Goal: Information Seeking & Learning: Learn about a topic

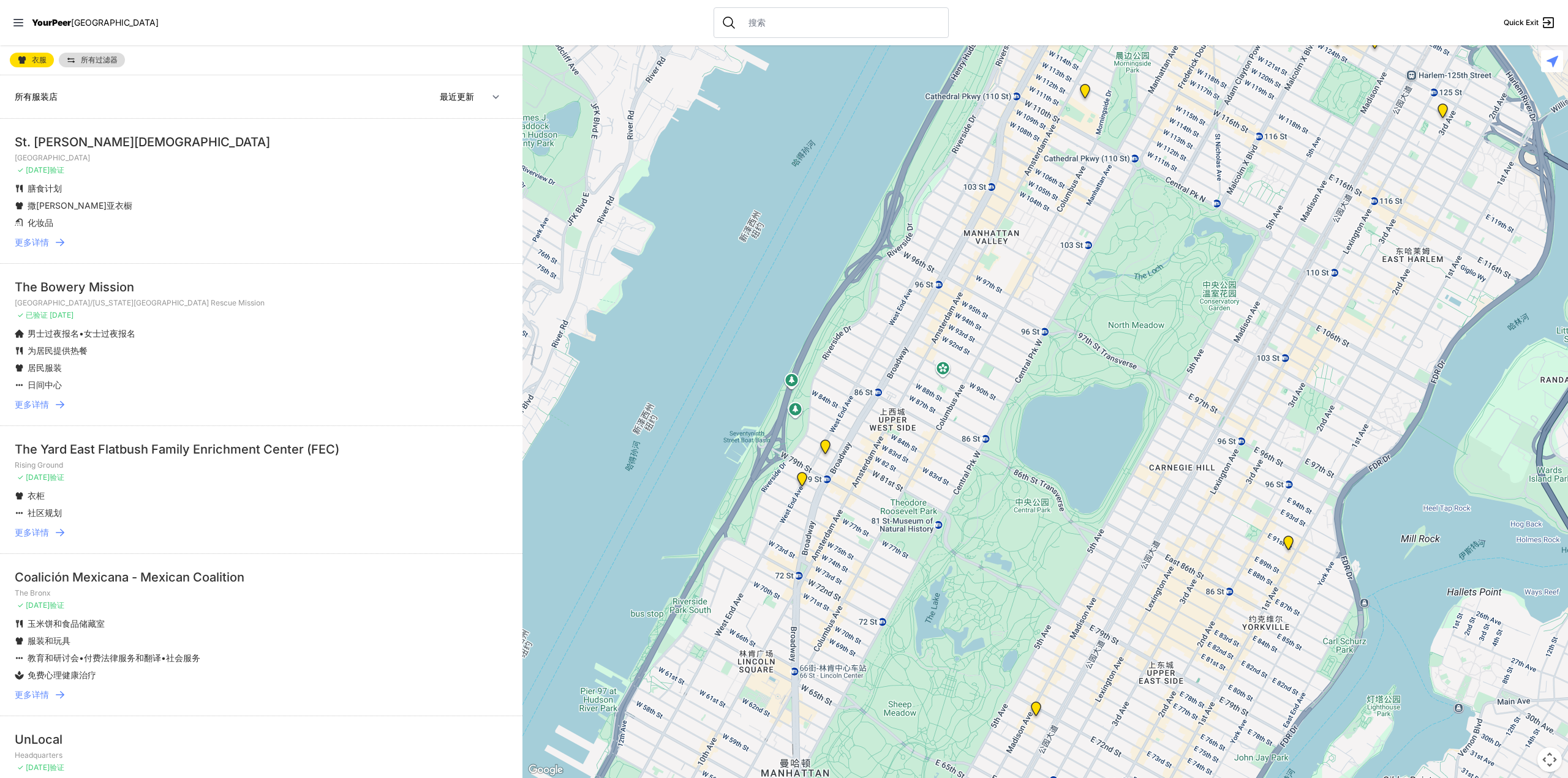
click at [57, 245] on icon at bounding box center [60, 242] width 12 height 12
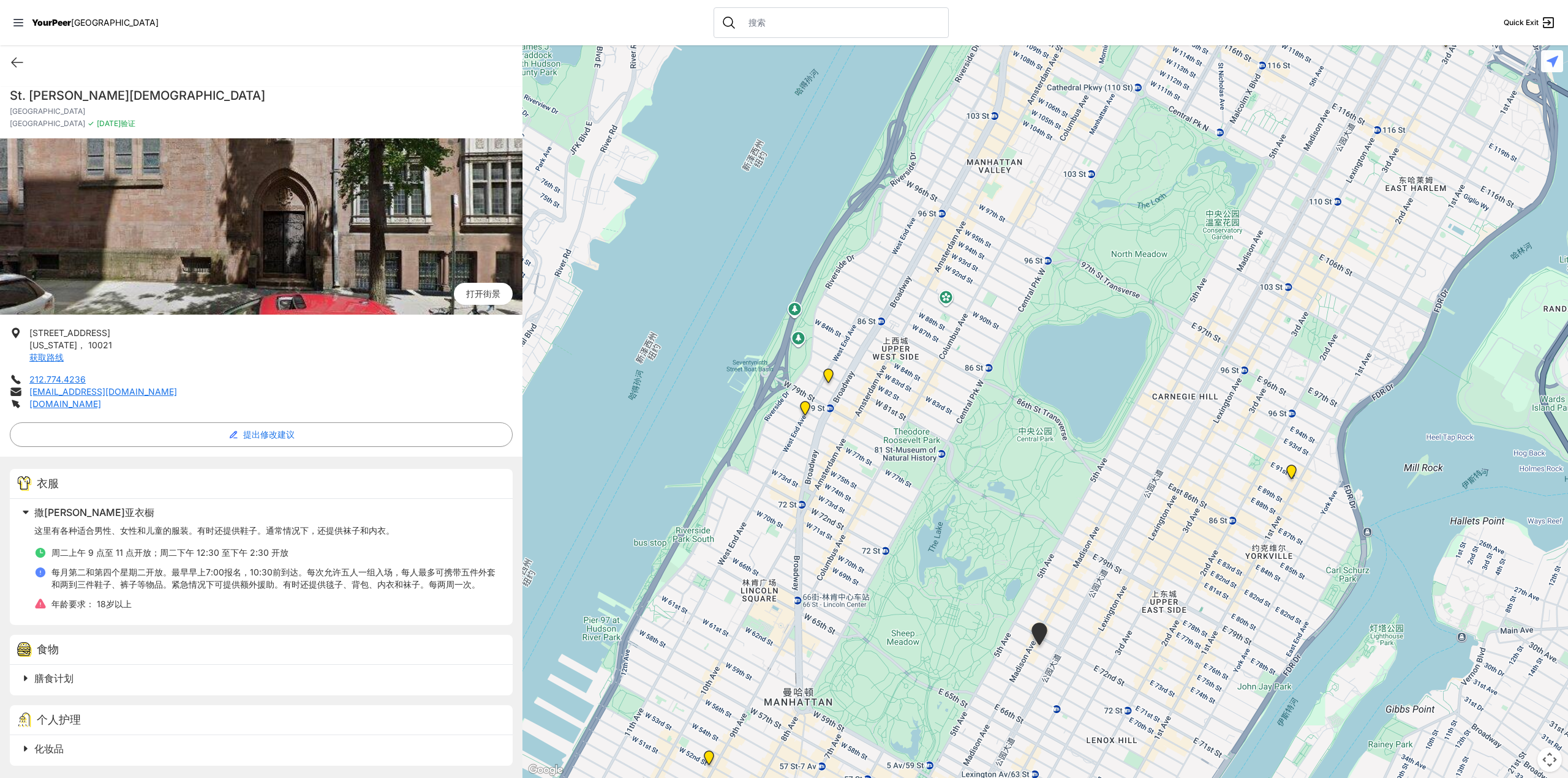
drag, startPoint x: 1054, startPoint y: 232, endPoint x: 926, endPoint y: 524, distance: 318.8
click at [927, 523] on div at bounding box center [1045, 411] width 1046 height 733
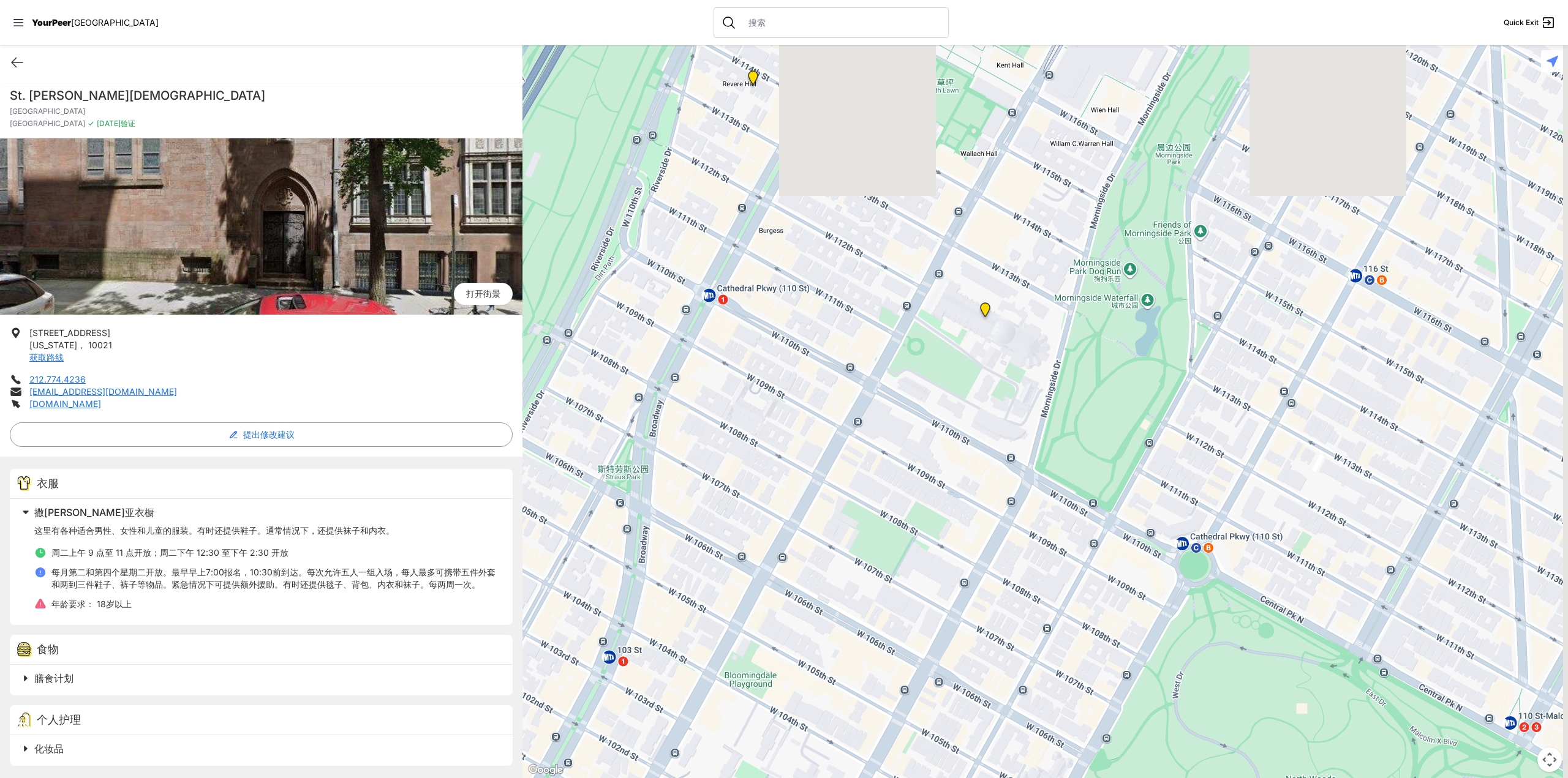
drag, startPoint x: 956, startPoint y: 359, endPoint x: 915, endPoint y: 548, distance: 193.4
click at [913, 547] on div at bounding box center [1045, 411] width 1046 height 733
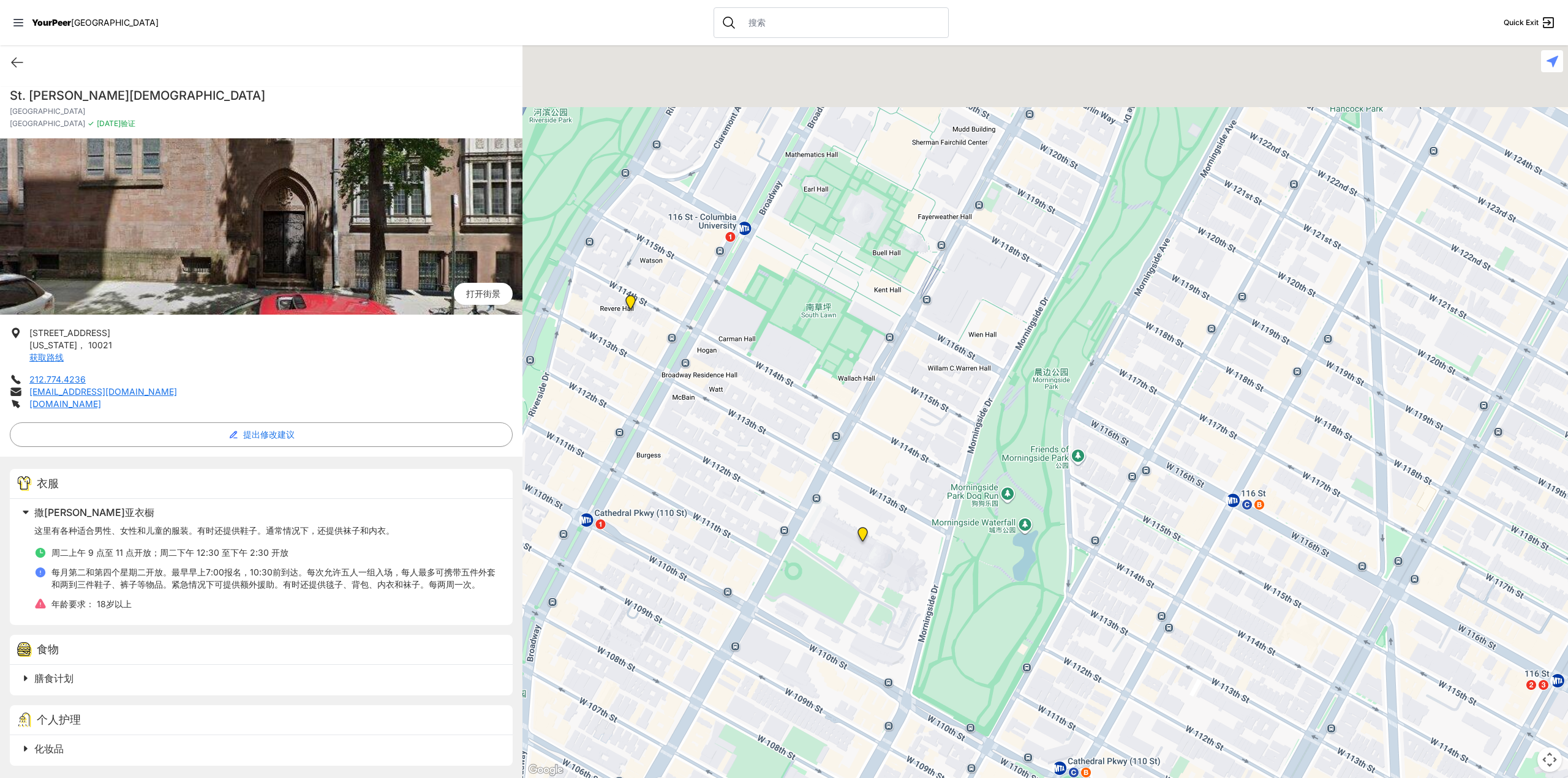
drag, startPoint x: 961, startPoint y: 353, endPoint x: 968, endPoint y: 434, distance: 81.3
click at [836, 549] on div at bounding box center [1045, 411] width 1046 height 733
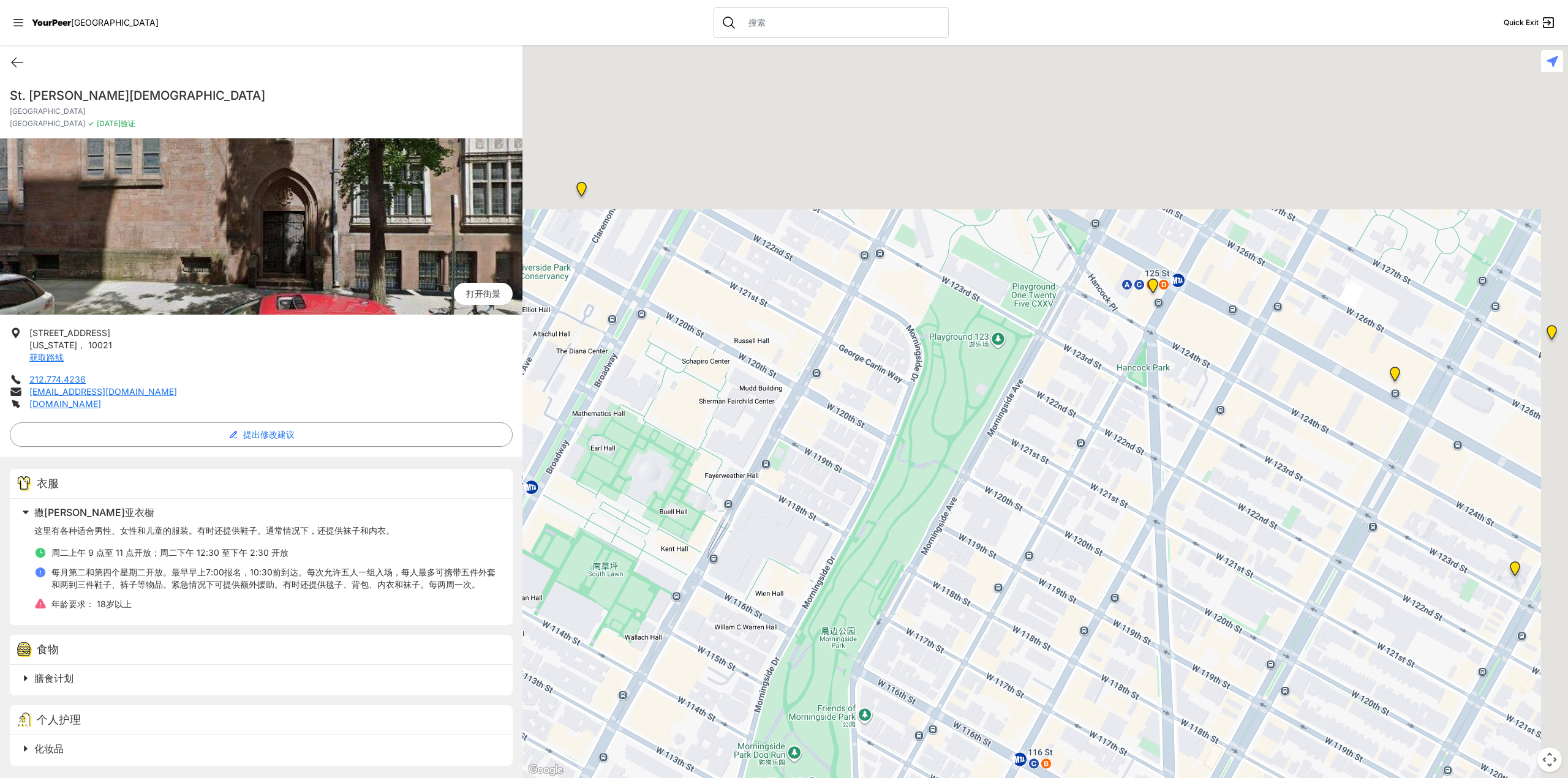
drag, startPoint x: 929, startPoint y: 498, endPoint x: 805, endPoint y: 610, distance: 167.1
click at [803, 610] on div at bounding box center [1045, 411] width 1046 height 733
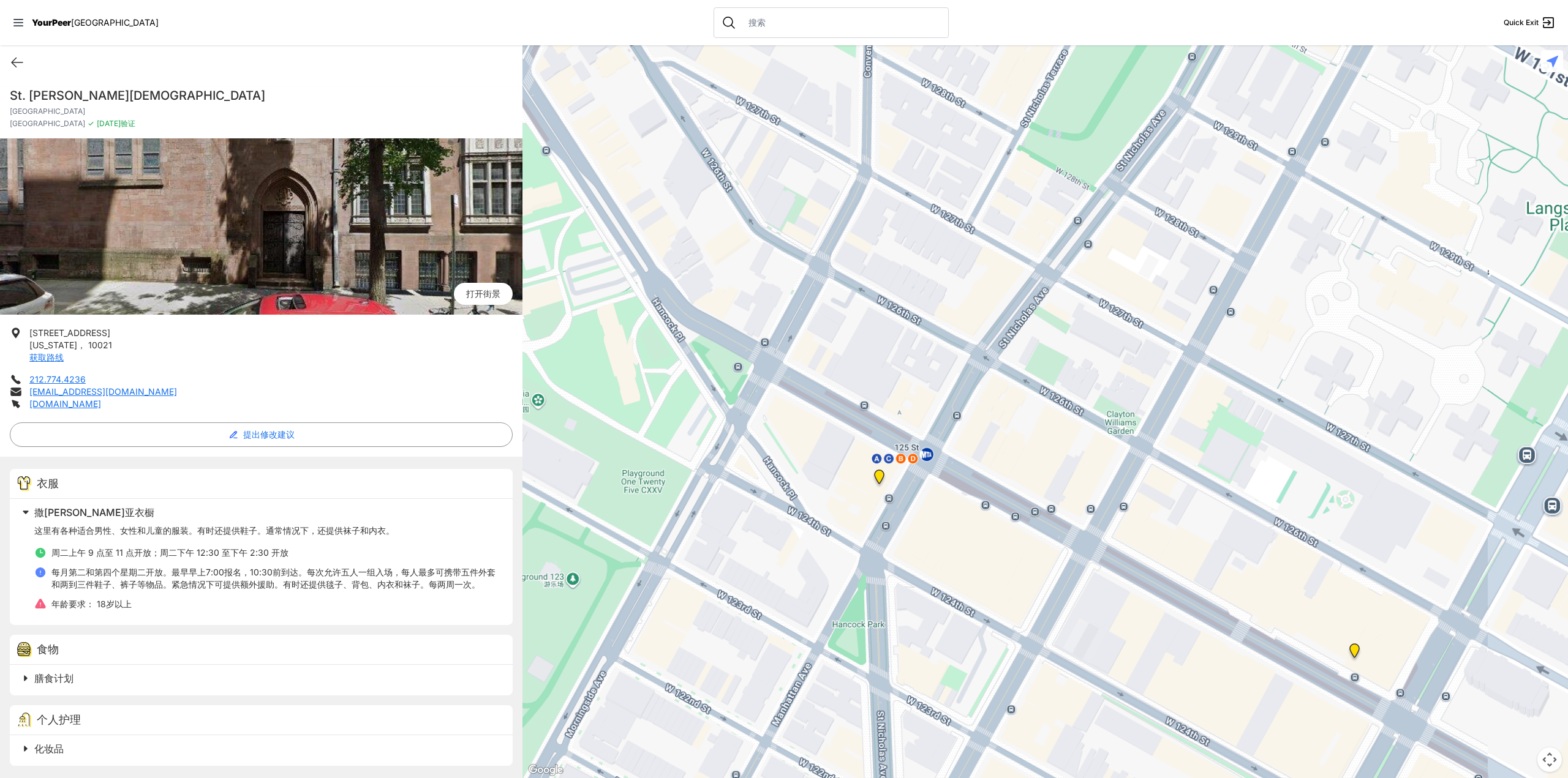
drag, startPoint x: 1075, startPoint y: 430, endPoint x: 938, endPoint y: 522, distance: 165.0
click at [953, 532] on div at bounding box center [1045, 411] width 1046 height 733
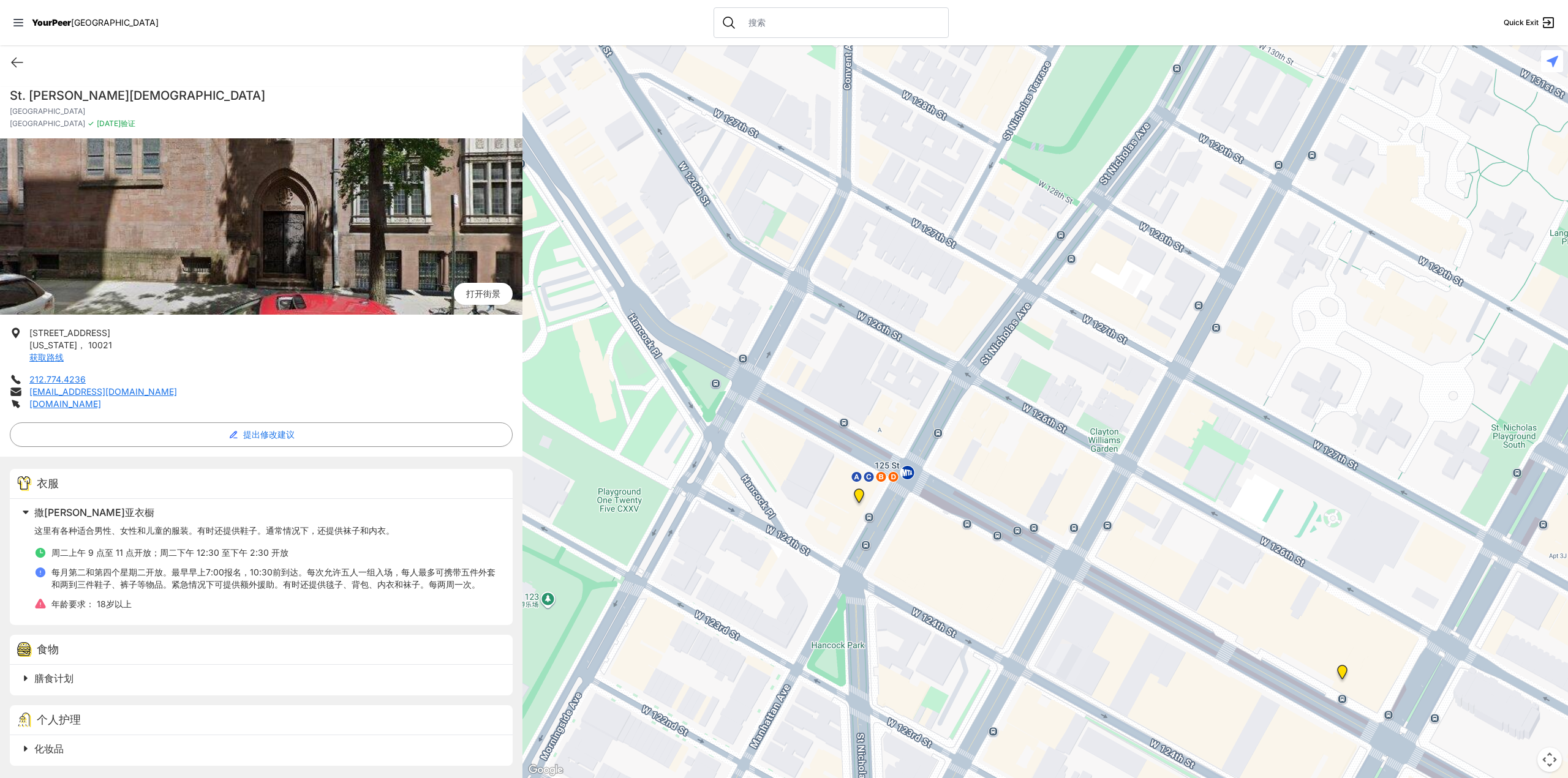
click at [859, 497] on img "The PILLARS – Holistic Recovery Support" at bounding box center [859, 498] width 15 height 20
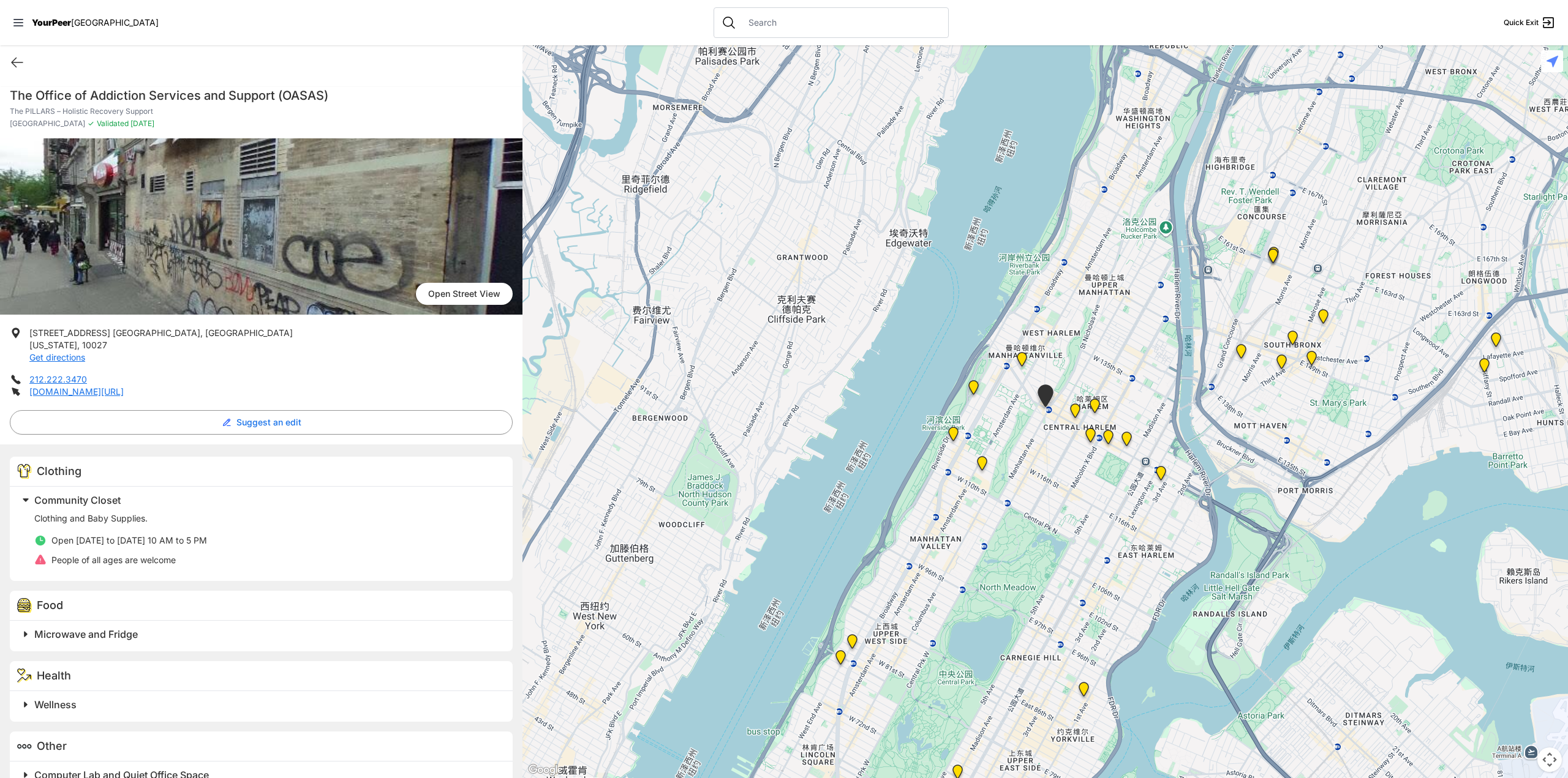
click at [216, 546] on ul "Open [DATE] to [DATE] 10 AM to 5 PM People of all ages are welcome" at bounding box center [266, 550] width 463 height 32
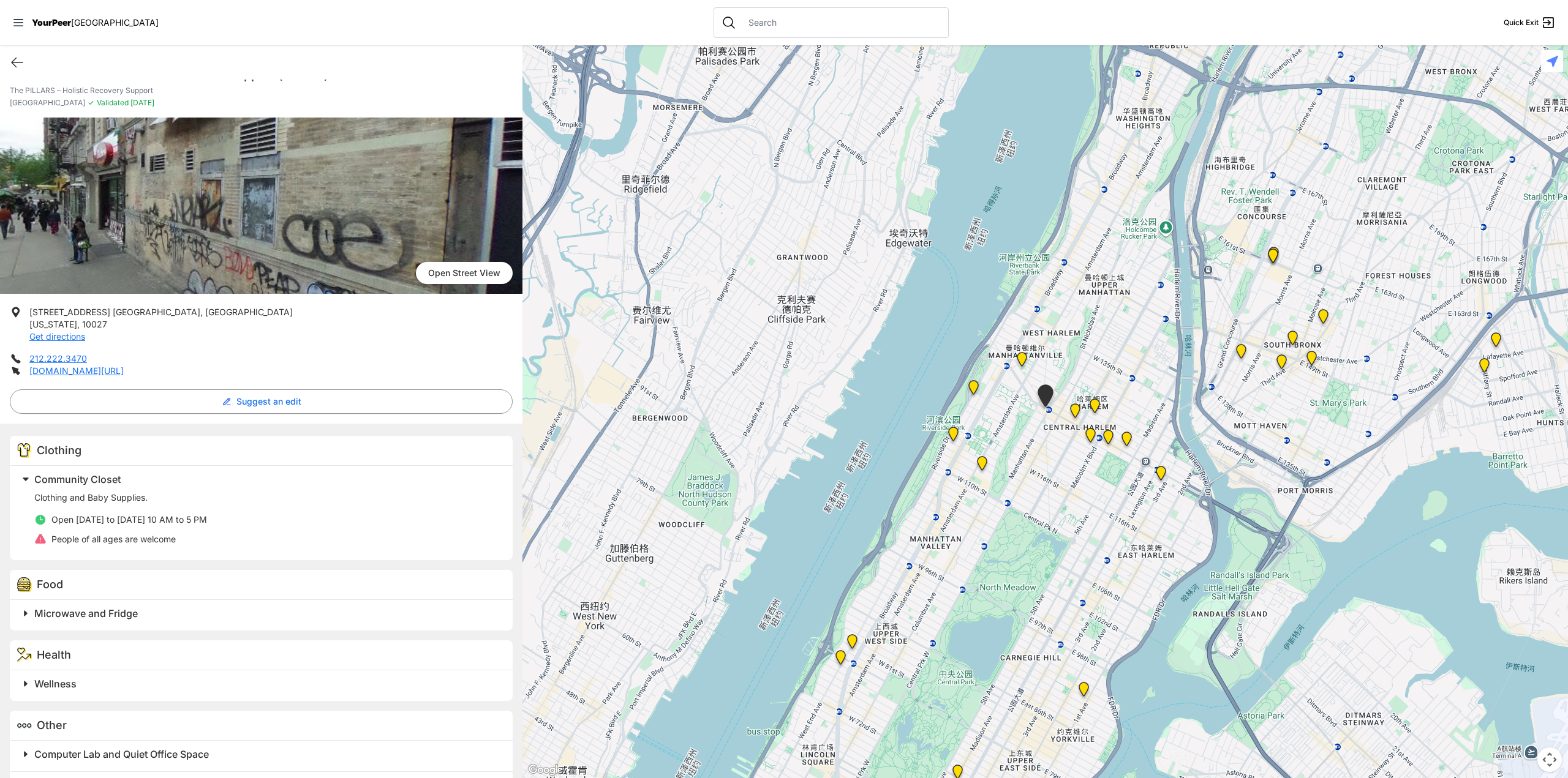
scroll to position [87, 0]
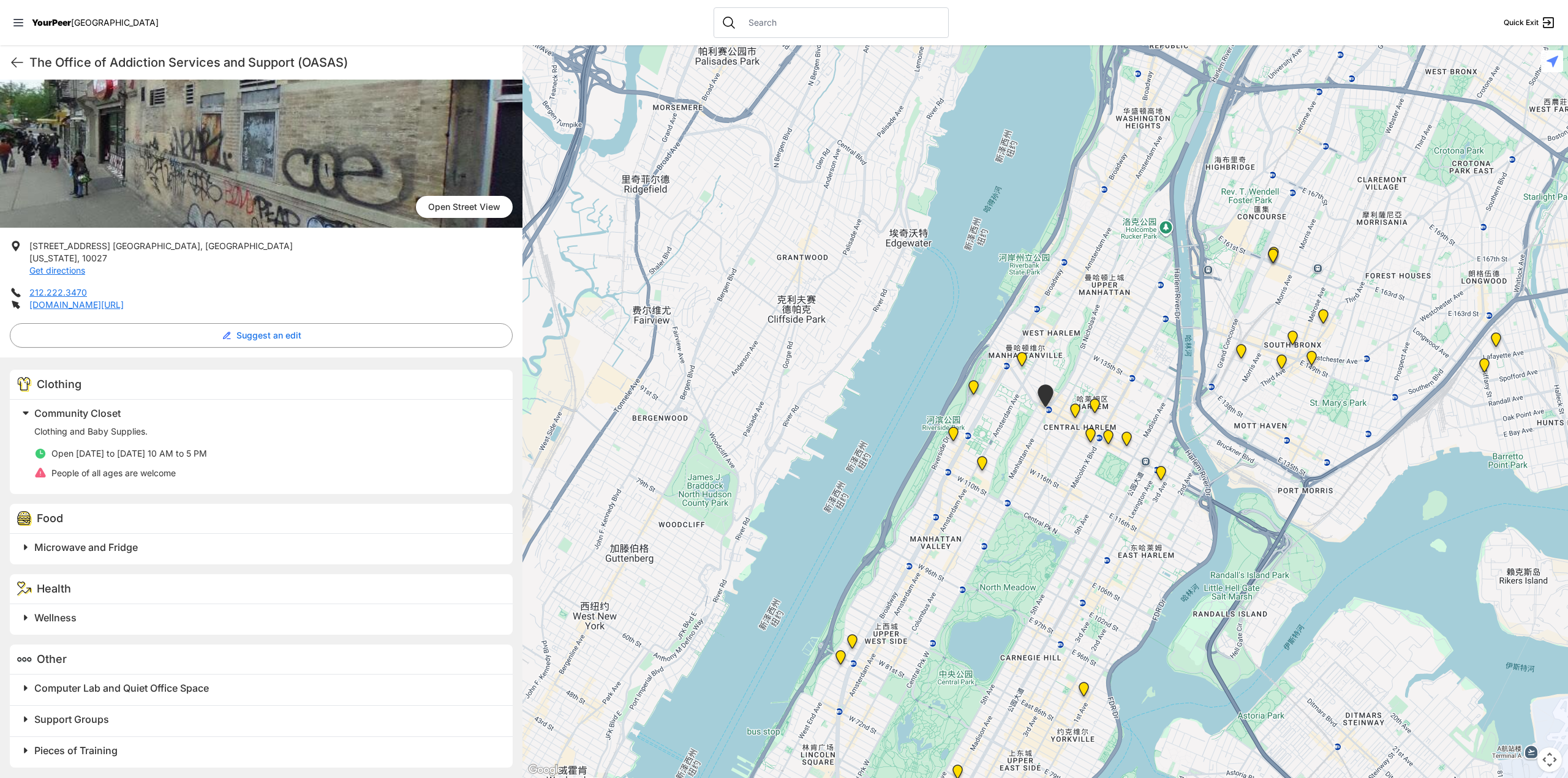
click at [70, 442] on div "Clothing and Baby Supplies. Open [DATE] to [DATE] 10 AM to 5 PM People of all a…" at bounding box center [266, 452] width 463 height 54
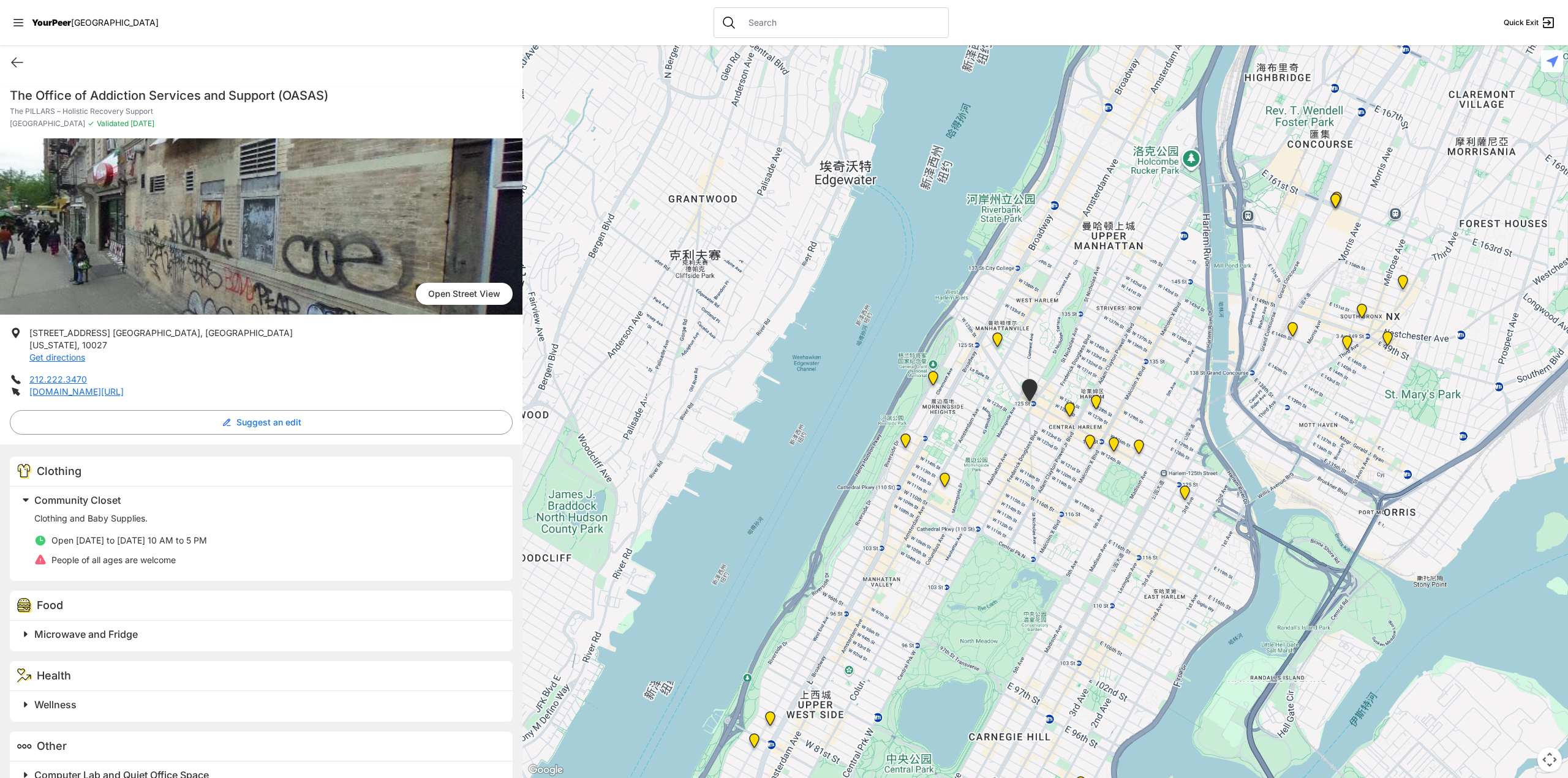
drag, startPoint x: 1072, startPoint y: 426, endPoint x: 1059, endPoint y: 424, distance: 13.2
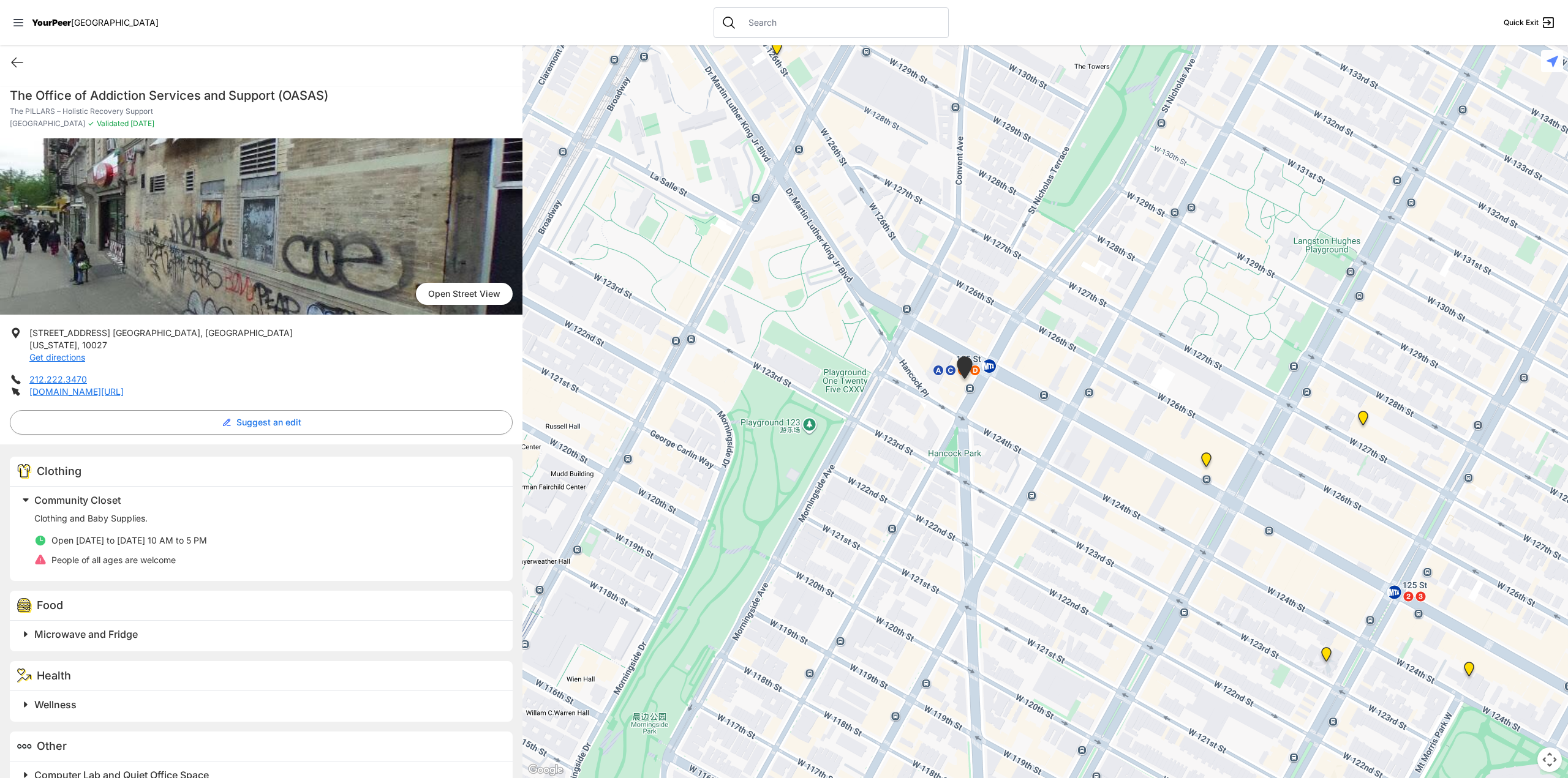
drag, startPoint x: 1023, startPoint y: 306, endPoint x: 1031, endPoint y: 358, distance: 52.6
click at [1029, 358] on div at bounding box center [1045, 411] width 1046 height 733
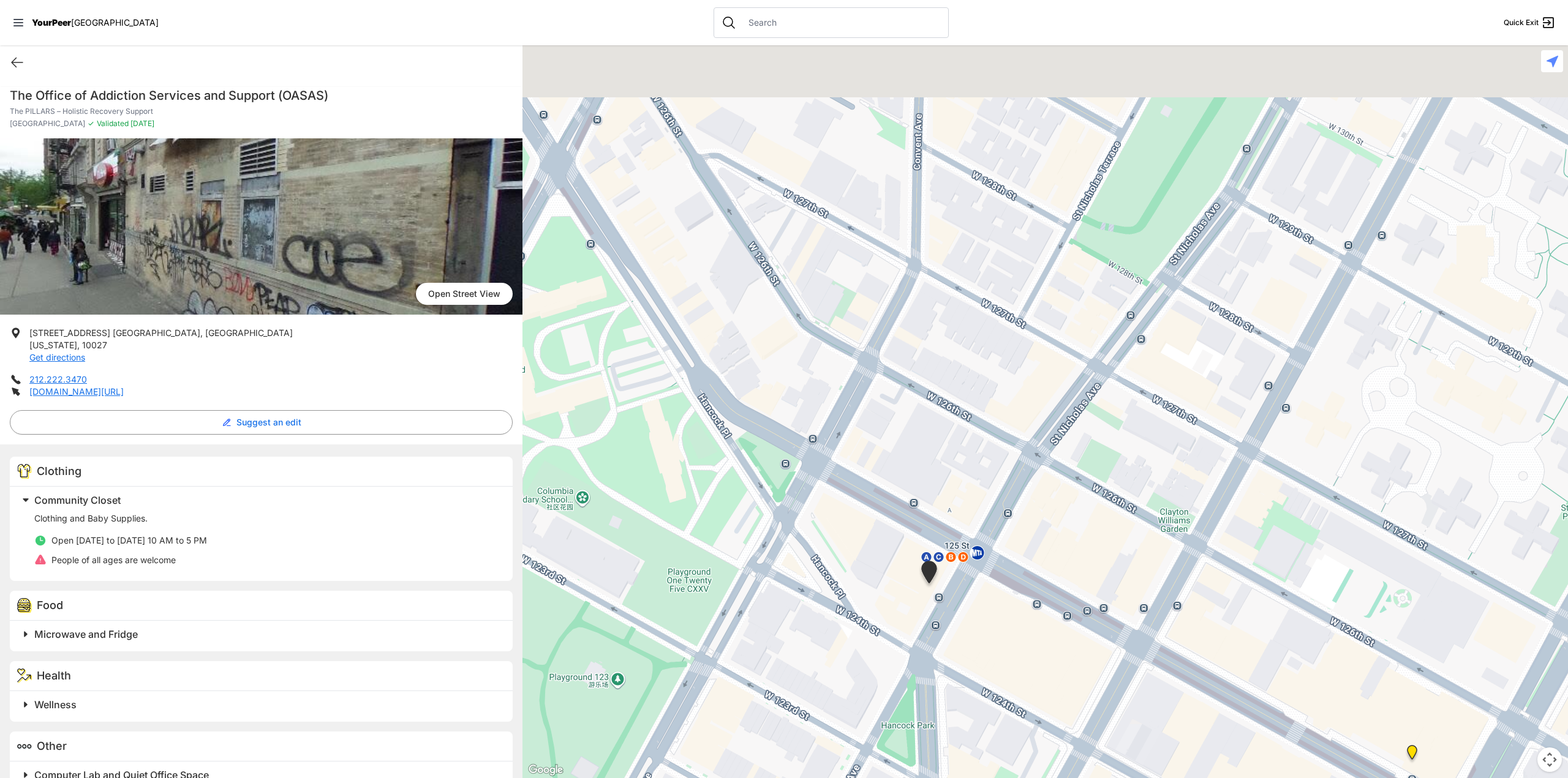
drag, startPoint x: 1018, startPoint y: 336, endPoint x: 1024, endPoint y: 511, distance: 175.1
click at [1023, 513] on div at bounding box center [1045, 411] width 1046 height 733
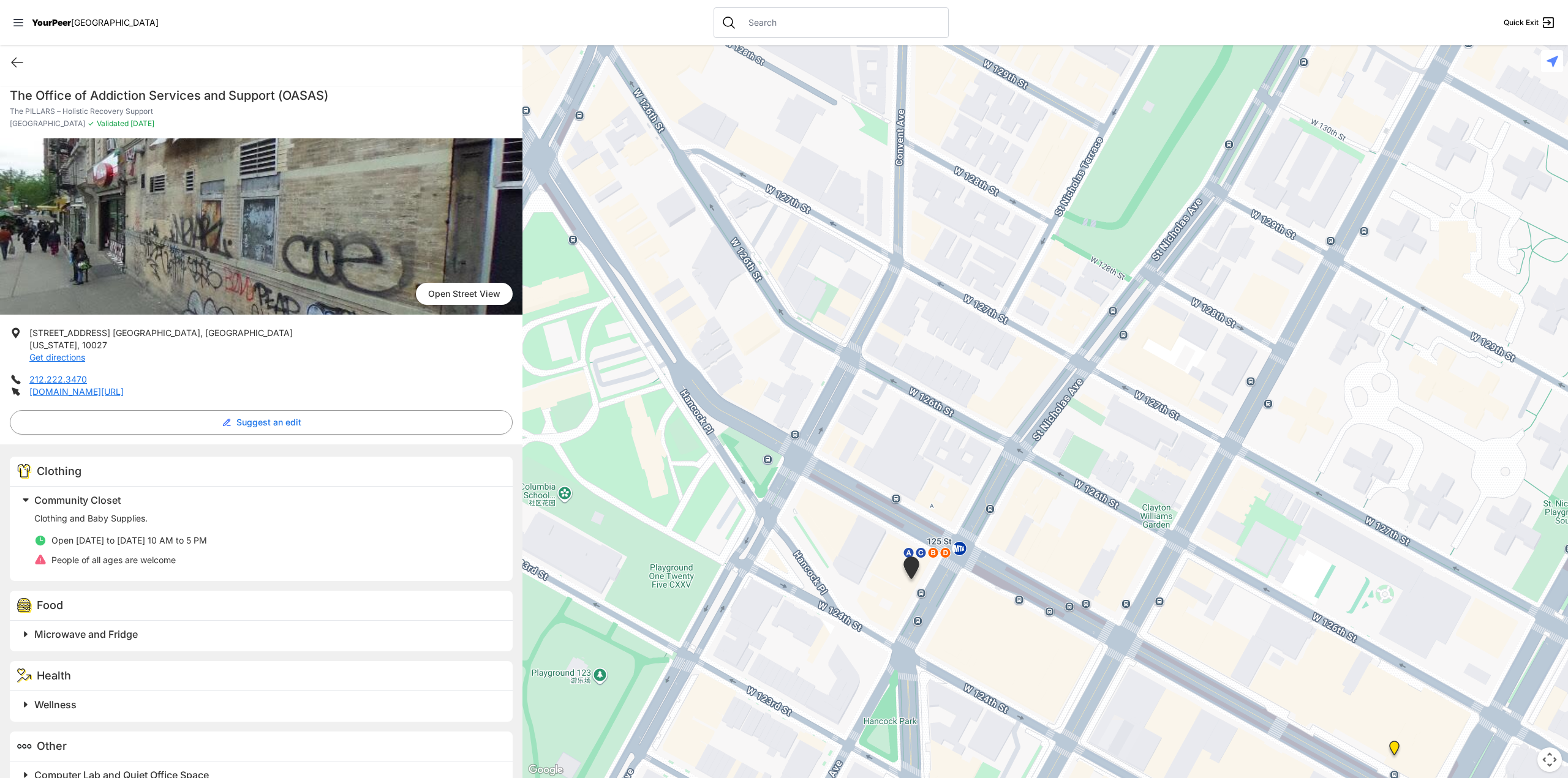
drag, startPoint x: 952, startPoint y: 468, endPoint x: 914, endPoint y: 437, distance: 49.0
click at [914, 437] on div at bounding box center [1045, 411] width 1046 height 733
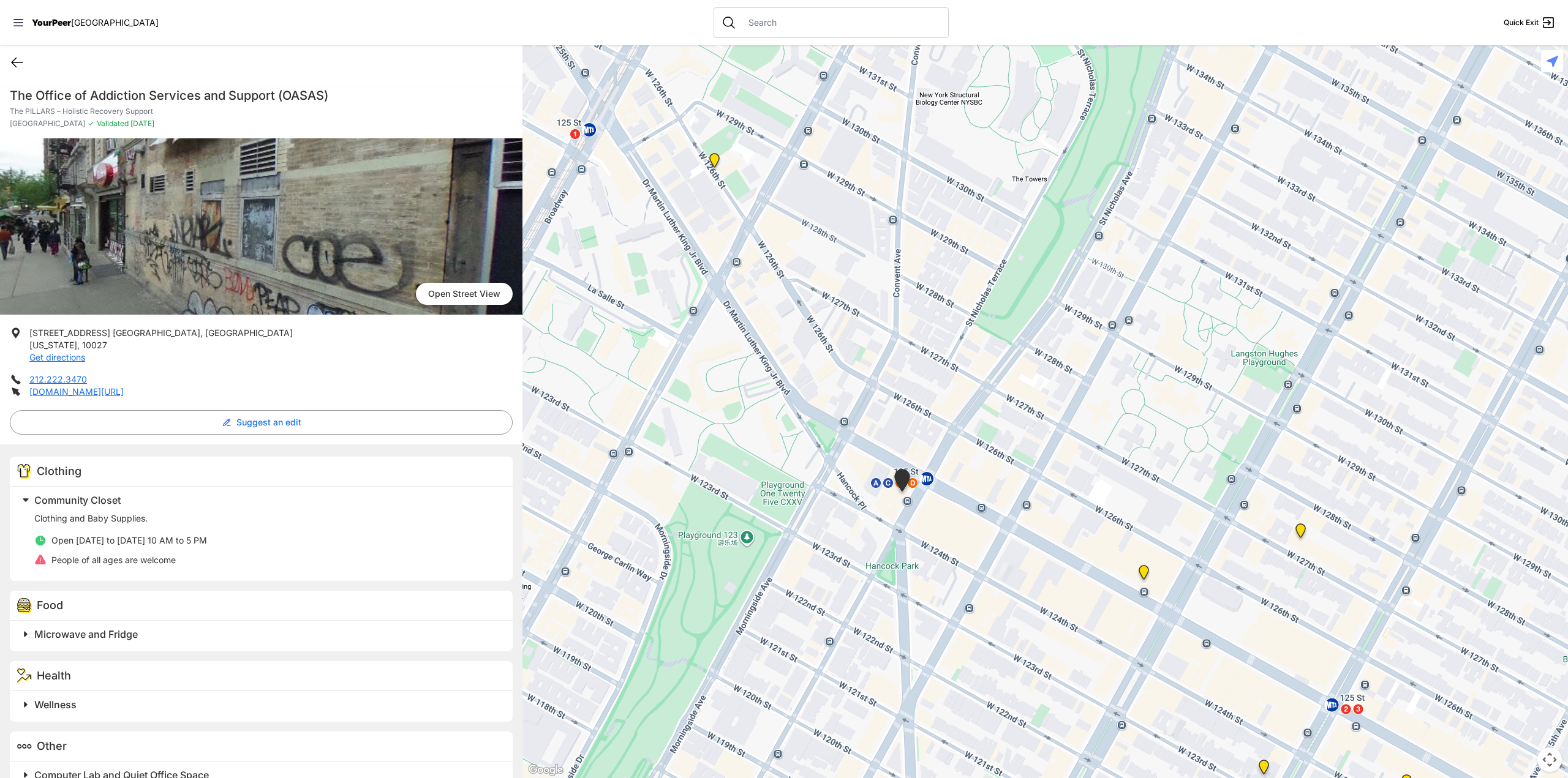
click at [11, 63] on icon at bounding box center [17, 62] width 15 height 15
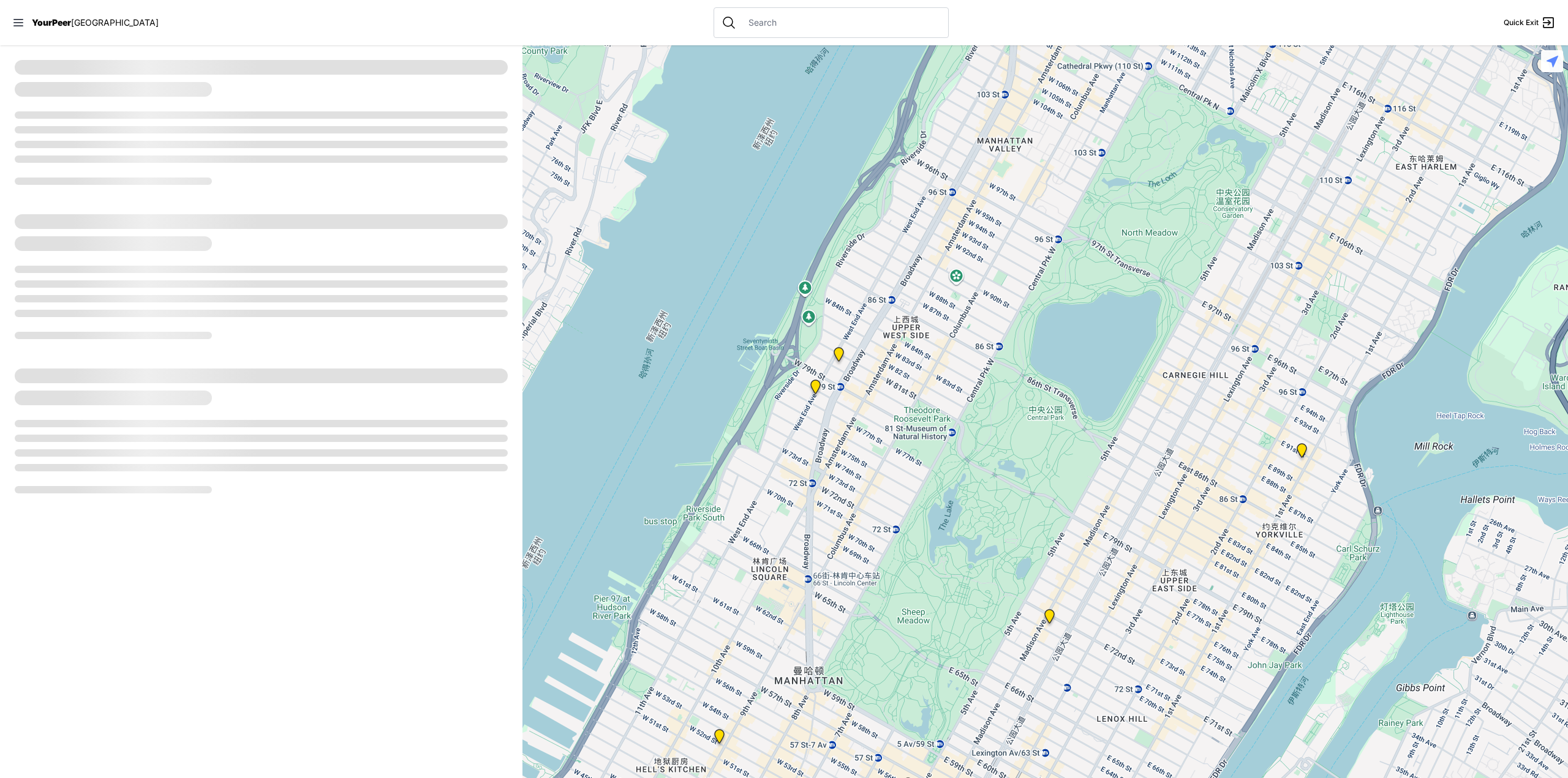
select select "recentlyUpdated"
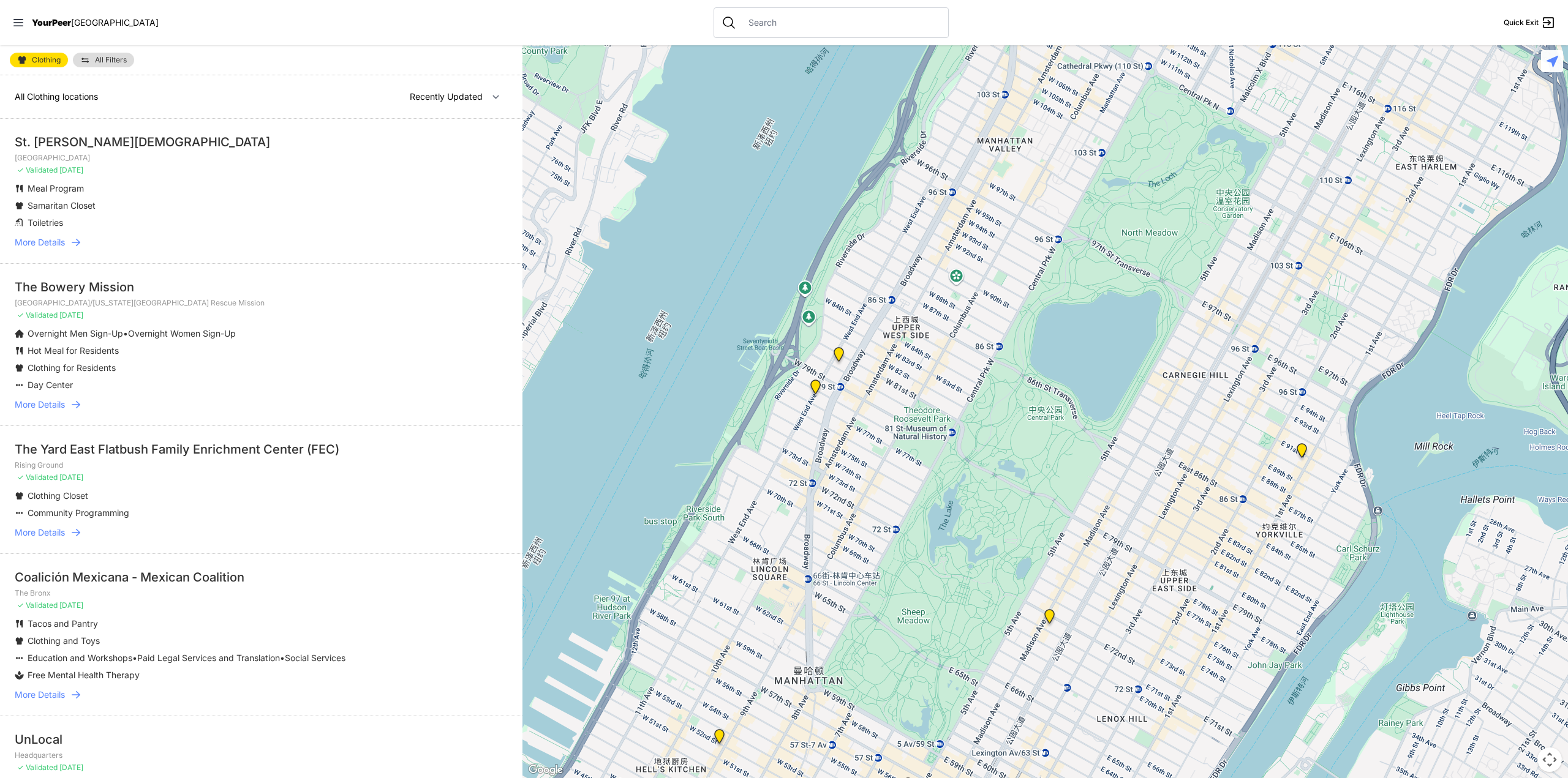
click at [252, 279] on div "The Bowery Mission" at bounding box center [261, 287] width 493 height 17
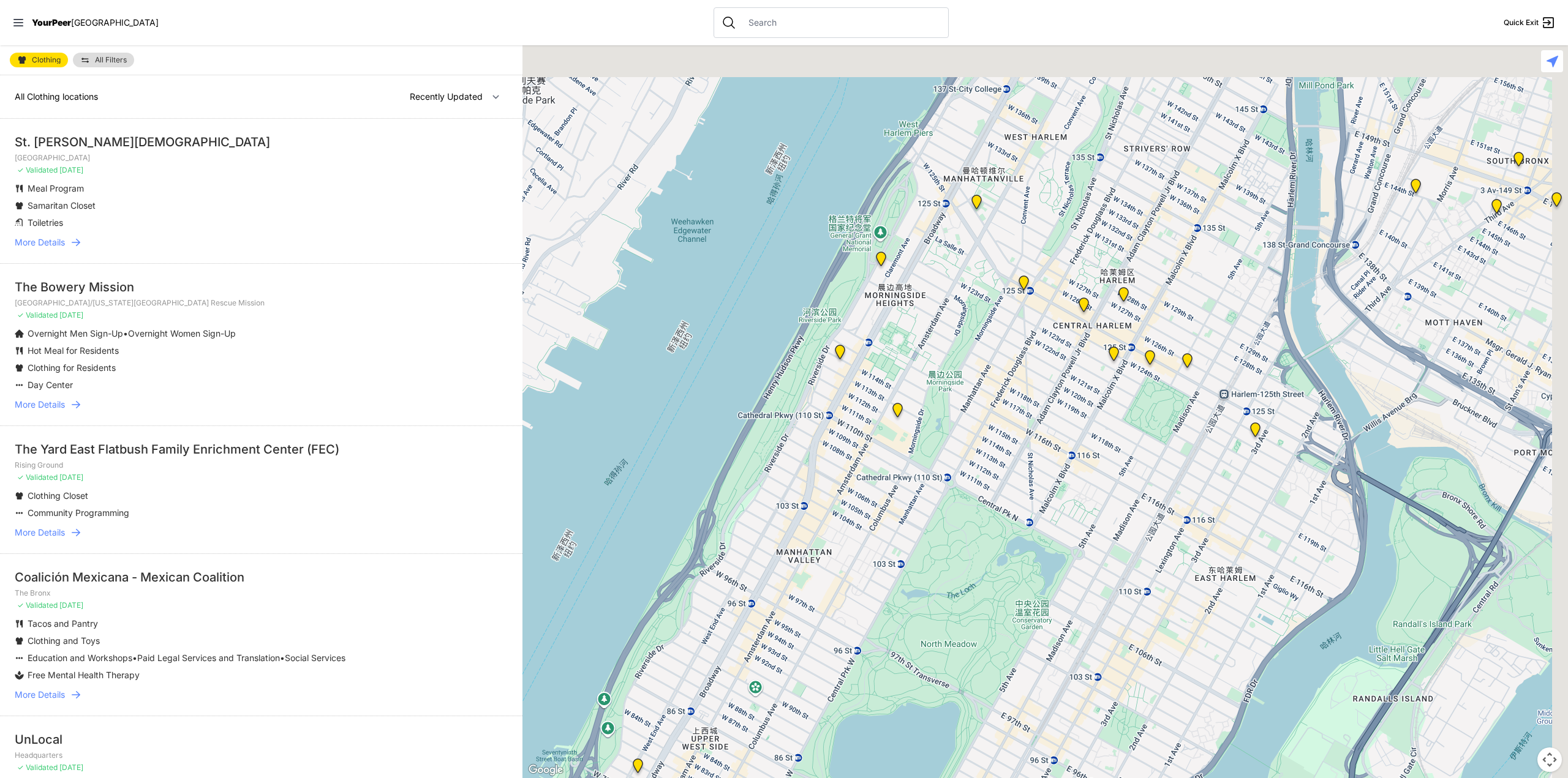
drag, startPoint x: 956, startPoint y: 509, endPoint x: 867, endPoint y: 737, distance: 244.8
click at [865, 739] on div at bounding box center [1045, 411] width 1046 height 733
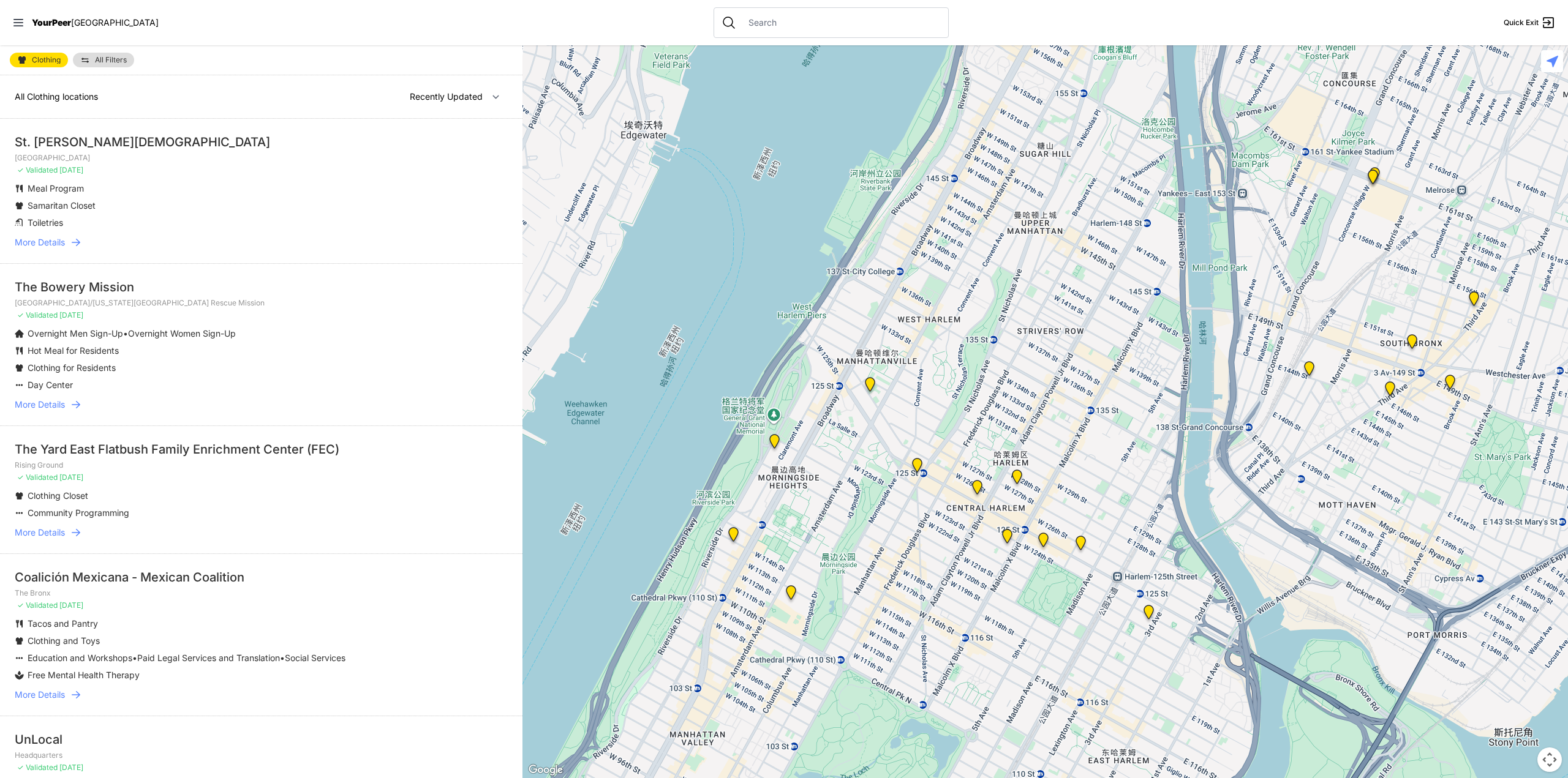
drag, startPoint x: 882, startPoint y: 647, endPoint x: 865, endPoint y: 475, distance: 172.8
click at [865, 475] on div at bounding box center [1045, 411] width 1046 height 733
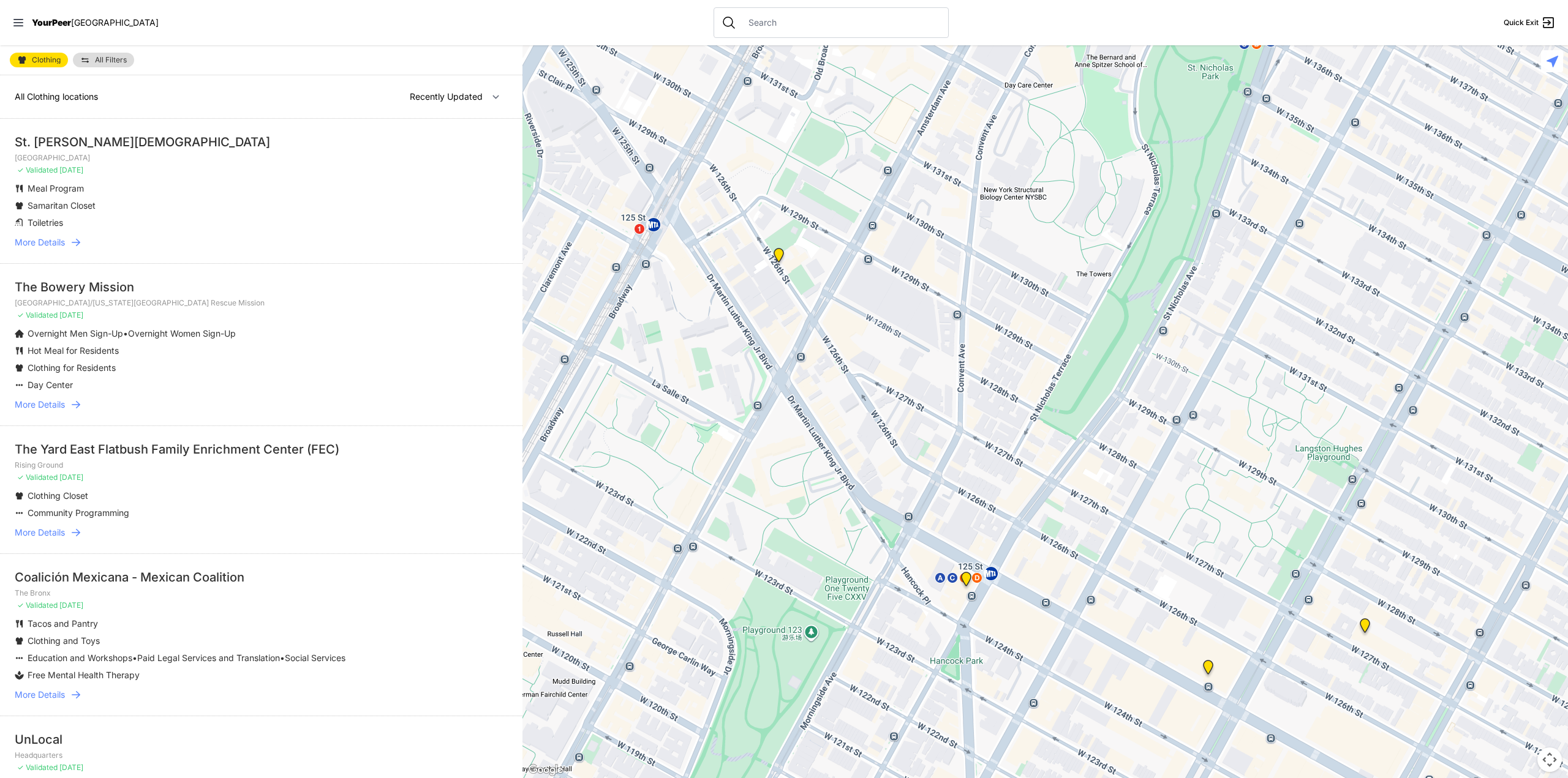
drag, startPoint x: 834, startPoint y: 302, endPoint x: 829, endPoint y: 498, distance: 196.1
click at [829, 498] on div at bounding box center [1045, 411] width 1046 height 733
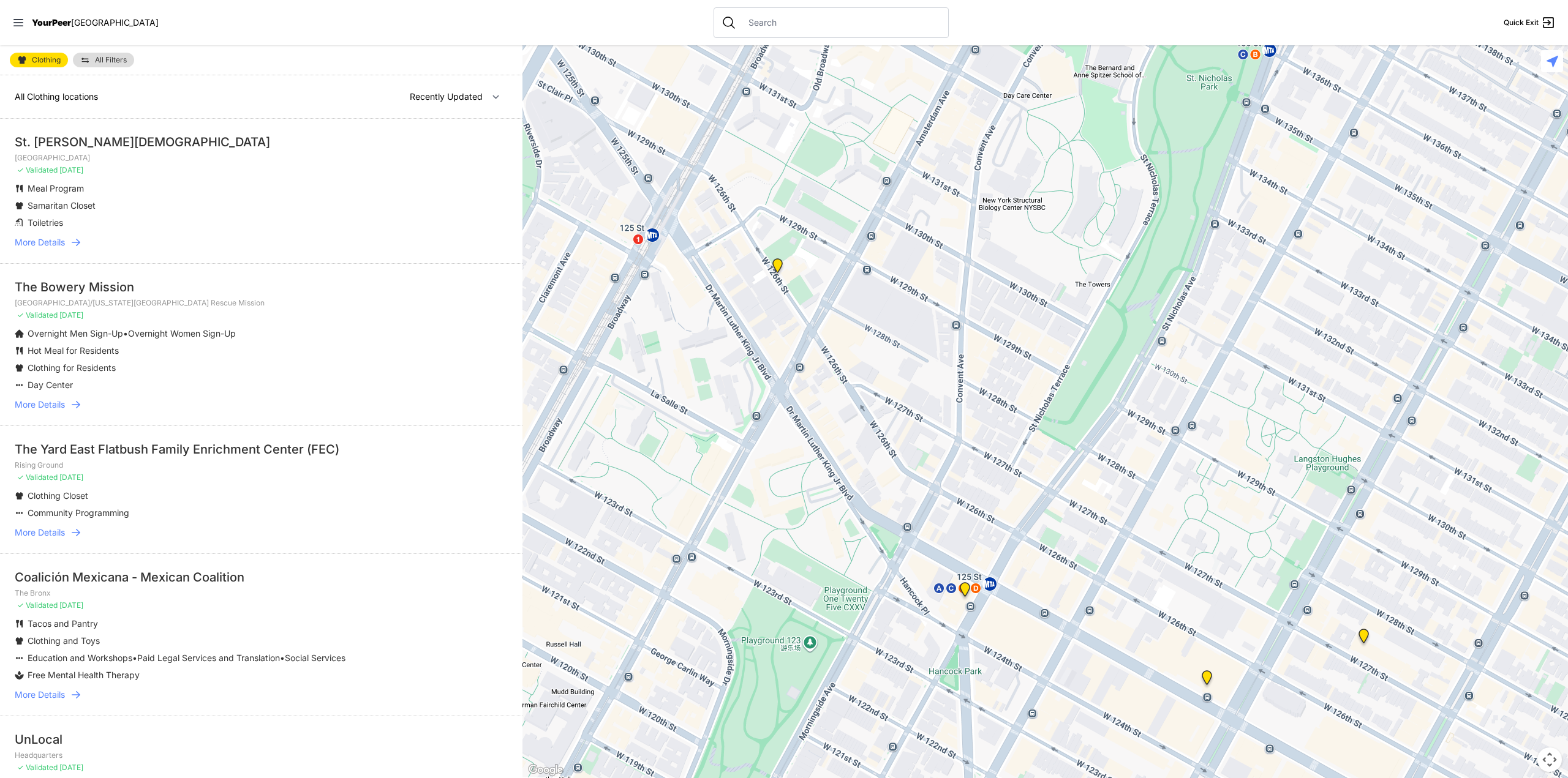
click at [773, 264] on img at bounding box center [778, 268] width 15 height 20
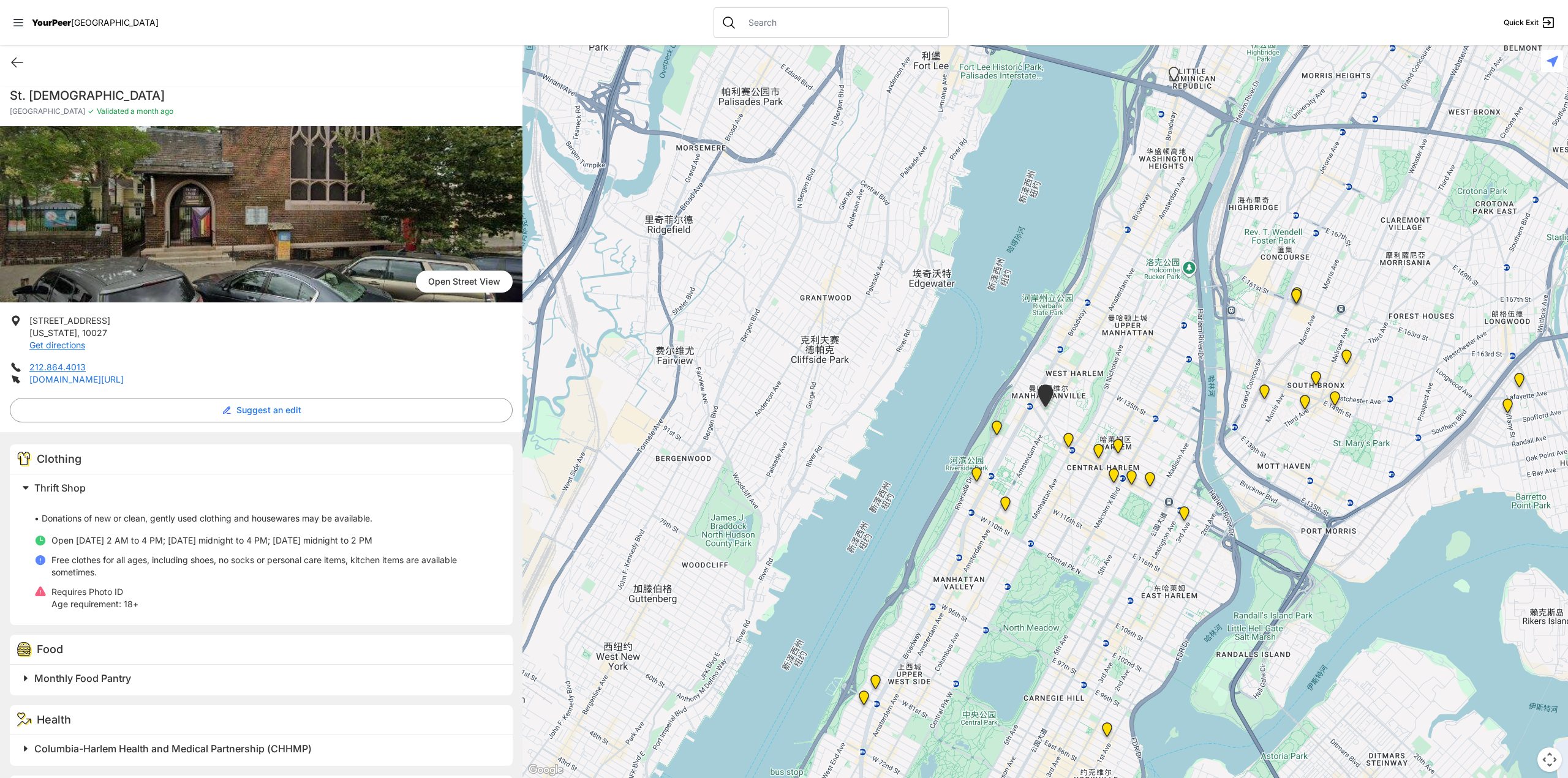
click at [73, 379] on link "[DOMAIN_NAME][URL]" at bounding box center [76, 380] width 94 height 11
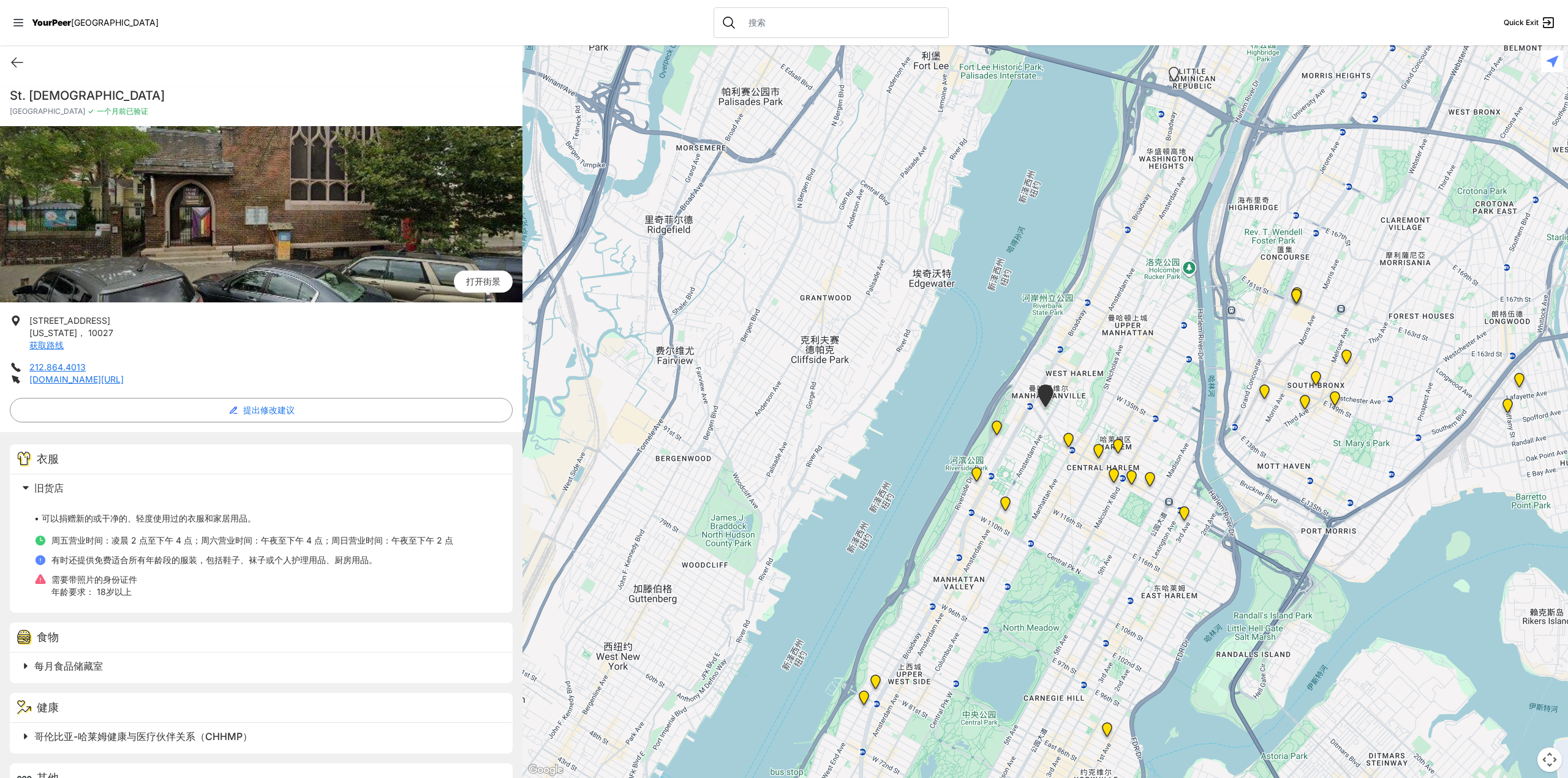
drag, startPoint x: 187, startPoint y: 94, endPoint x: 0, endPoint y: 89, distance: 187.1
click at [0, 89] on div "St. [DEMOGRAPHIC_DATA][GEOGRAPHIC_DATA] ✓ 一个月前已 验证" at bounding box center [261, 106] width 522 height 39
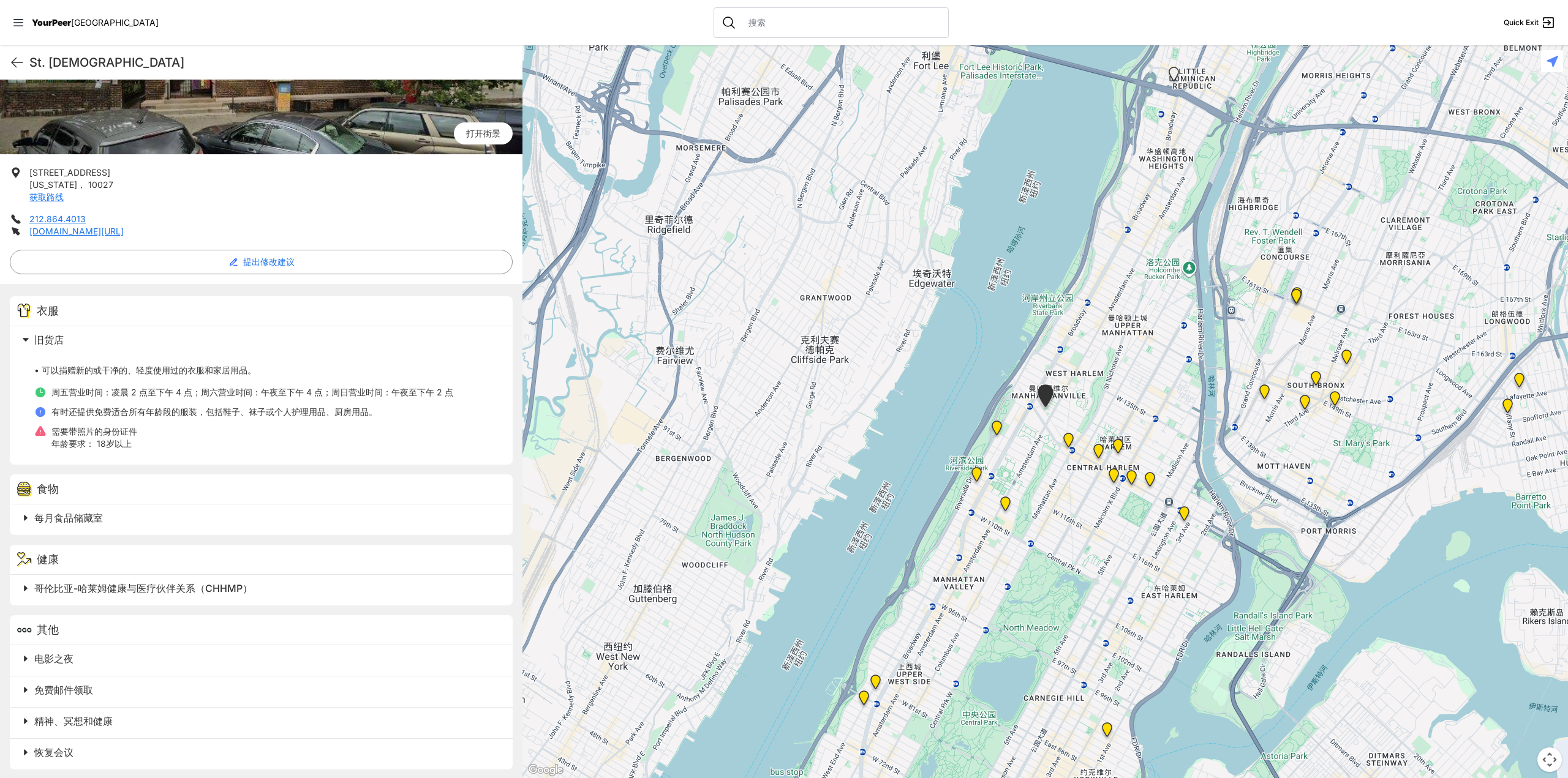
scroll to position [149, 0]
click at [226, 581] on font "哥伦比亚-哈莱姆健康与医疗伙伴关系（CHHMP）" at bounding box center [143, 587] width 218 height 12
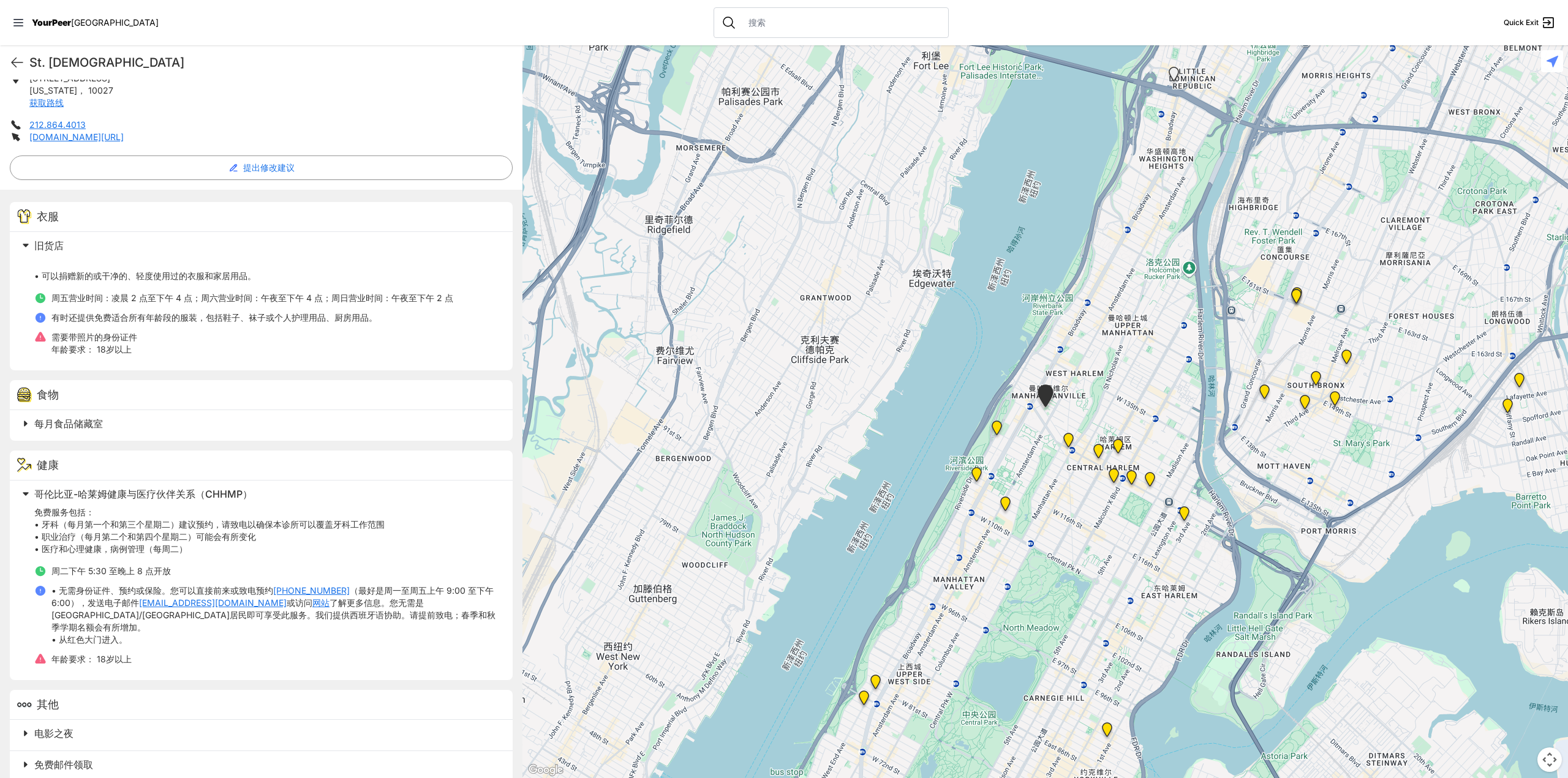
scroll to position [88, 0]
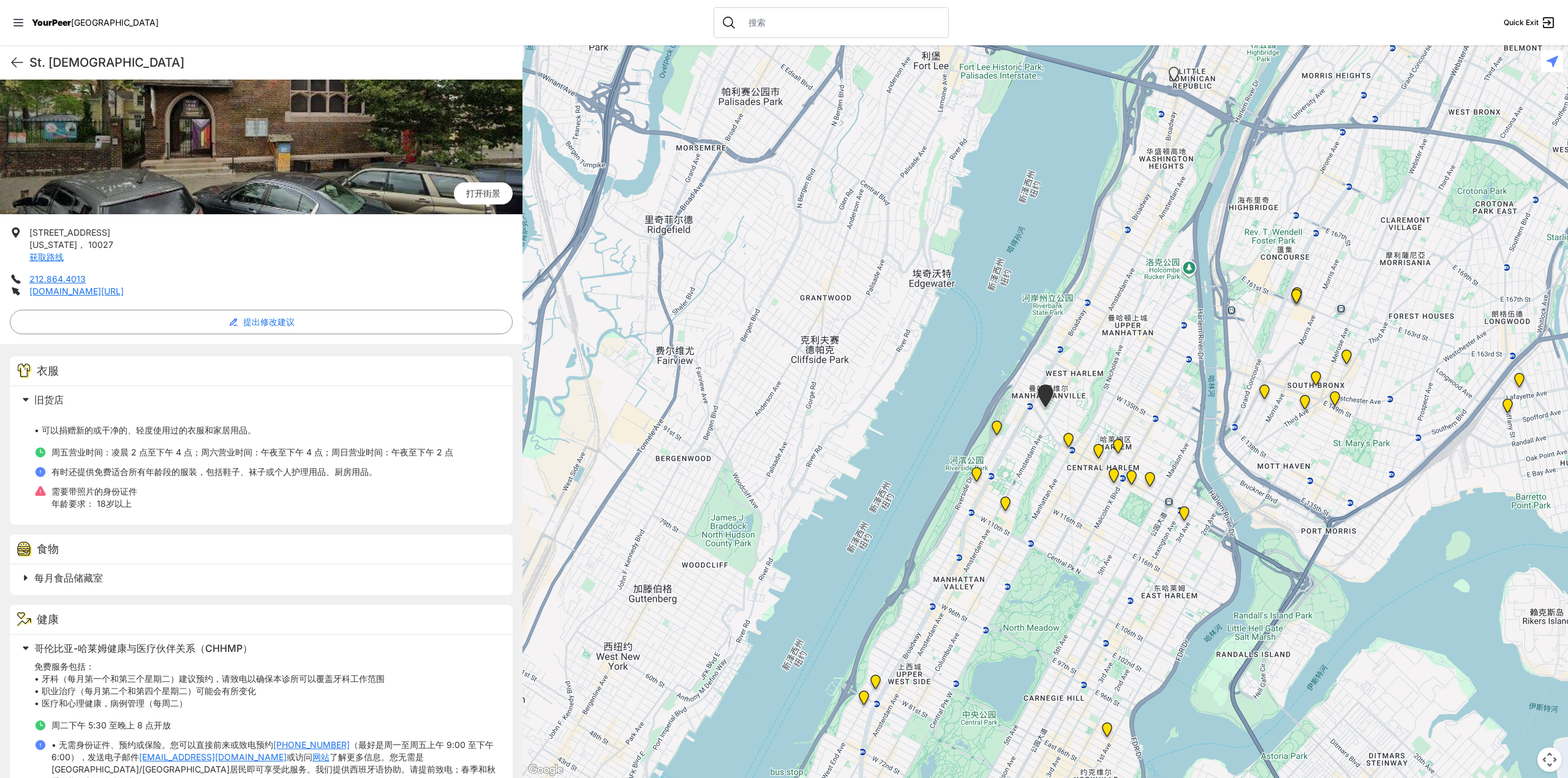
drag, startPoint x: 152, startPoint y: 506, endPoint x: 362, endPoint y: 509, distance: 210.0
click at [362, 509] on li "需要带照片的身份证件 年龄要求： 18岁以上" at bounding box center [266, 498] width 463 height 24
click at [362, 504] on li "需要带照片的身份证件 年龄要求： 18岁以上" at bounding box center [266, 498] width 463 height 24
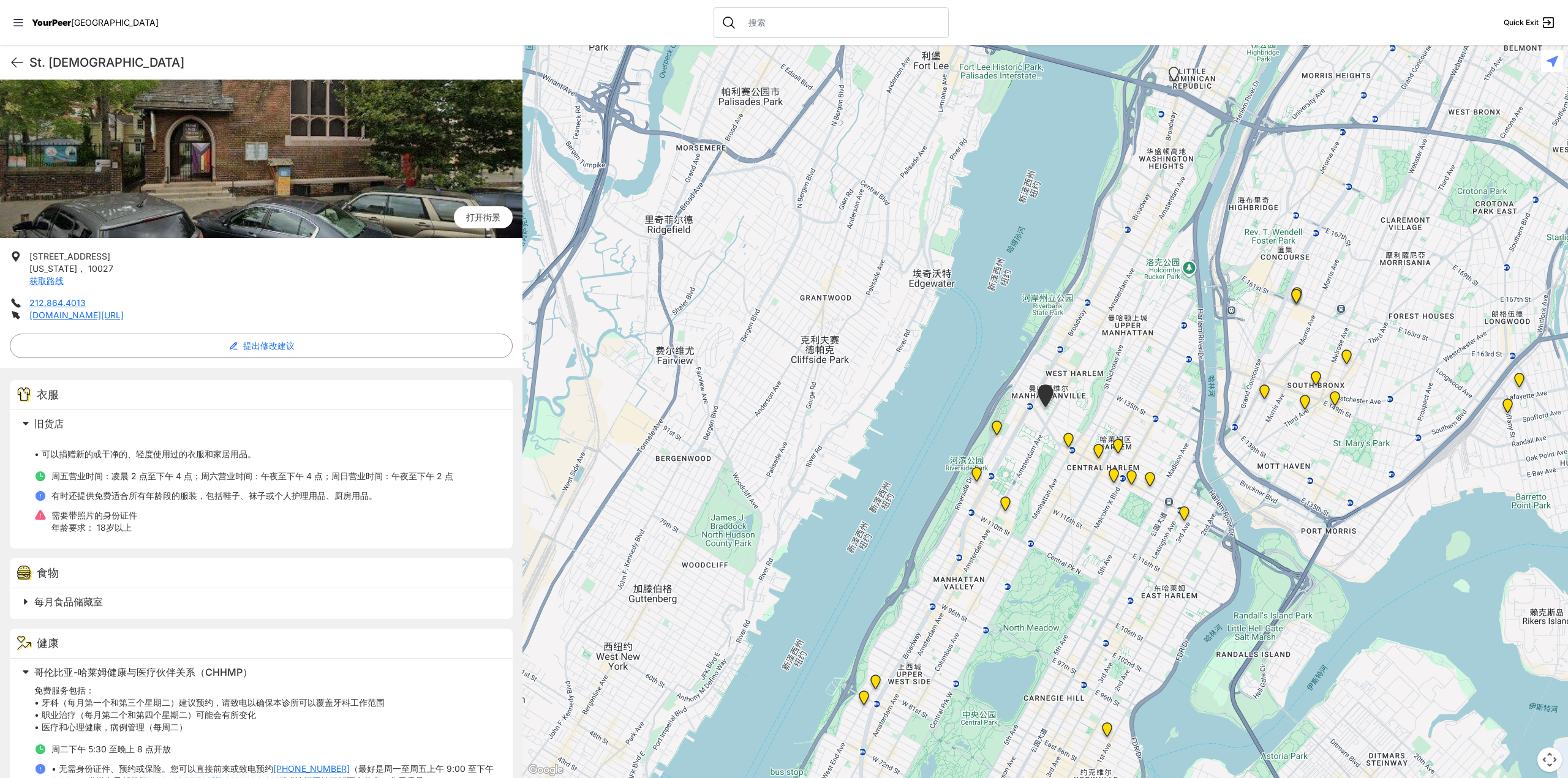
scroll to position [0, 0]
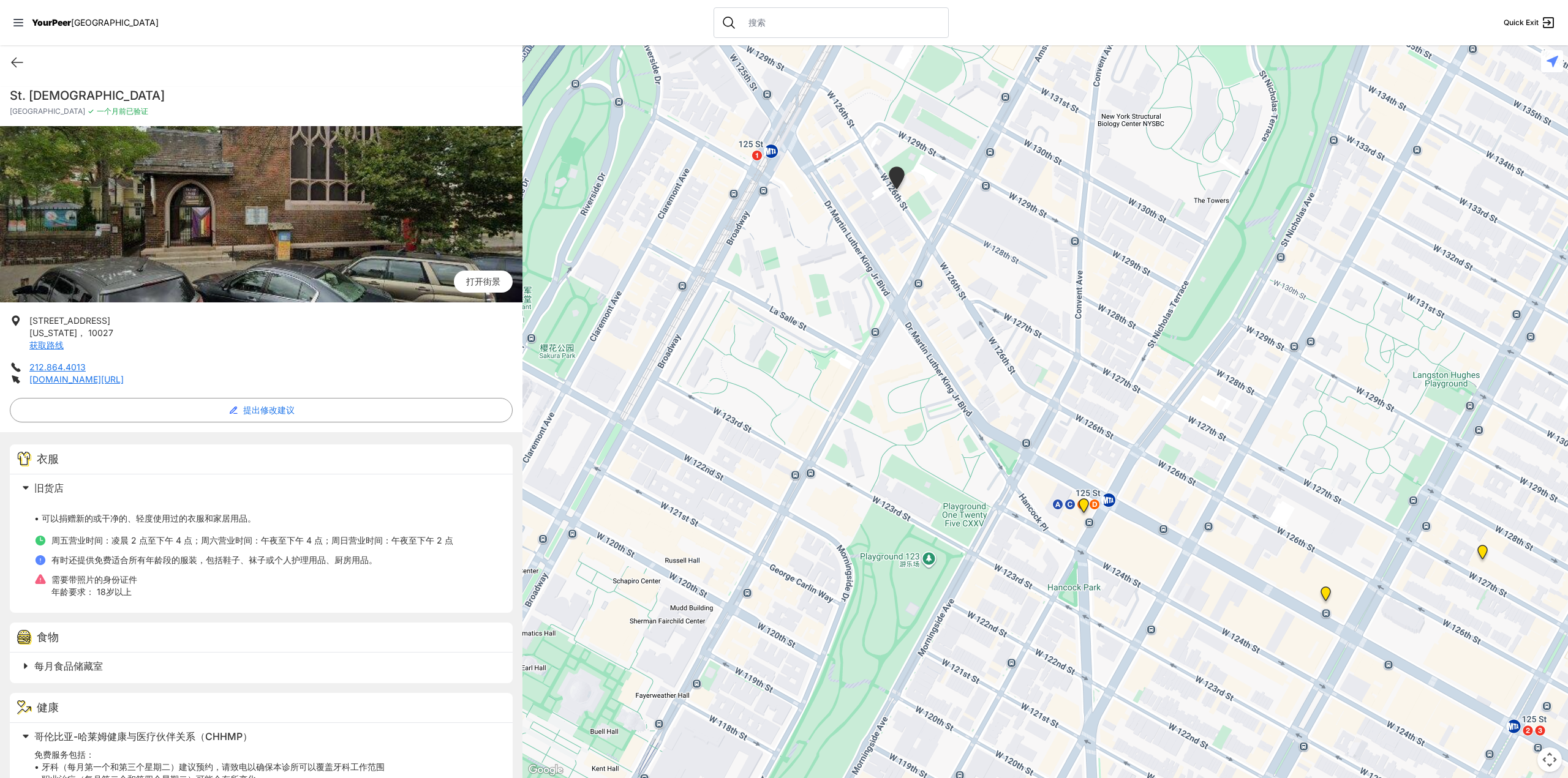
click at [1083, 507] on img "The PILLARS – Holistic Recovery Support" at bounding box center [1084, 508] width 15 height 20
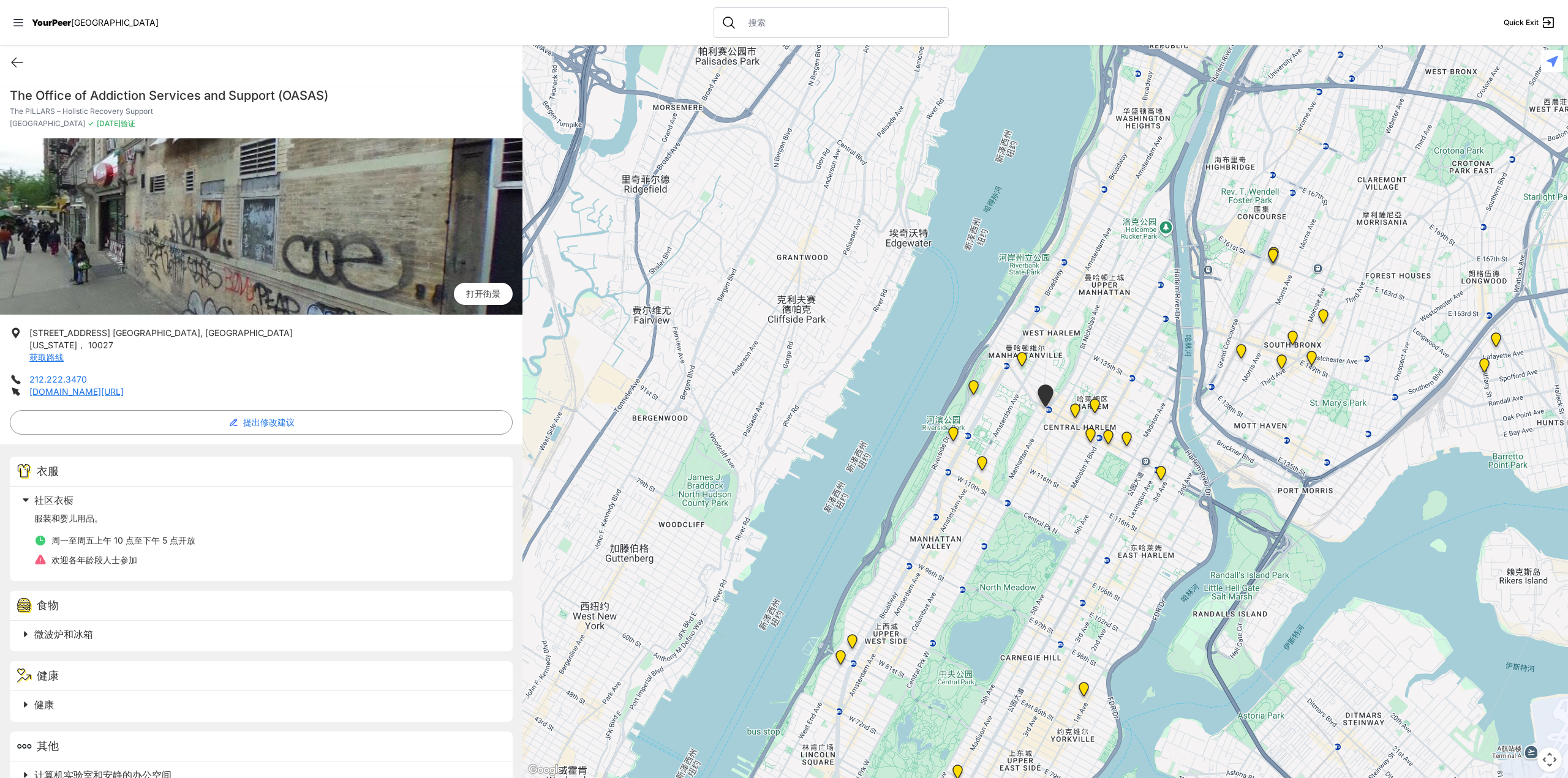
click at [67, 378] on link "212.222.3470" at bounding box center [57, 380] width 57 height 11
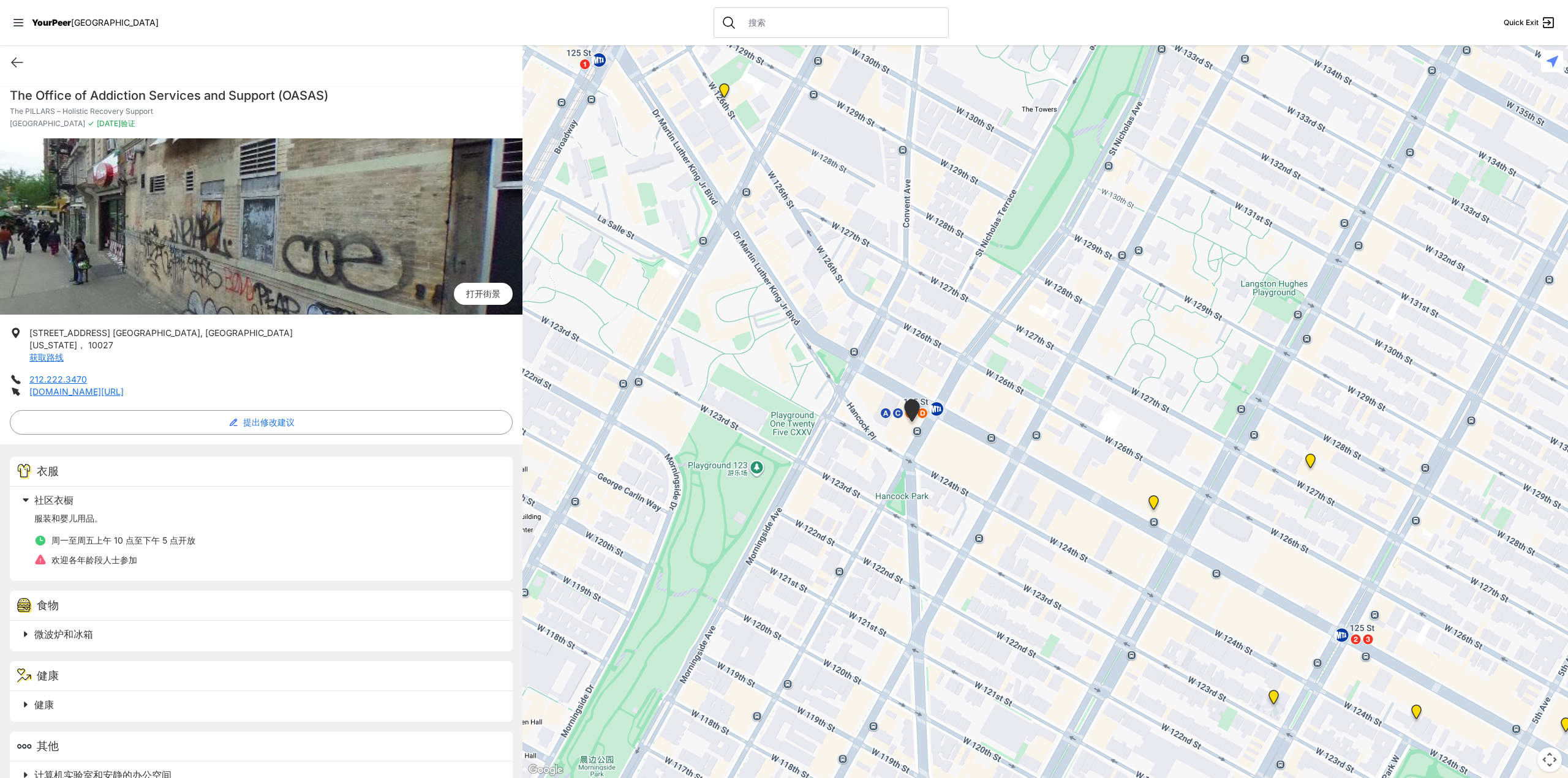
drag, startPoint x: 995, startPoint y: 439, endPoint x: 912, endPoint y: 393, distance: 94.9
click at [1111, 282] on div at bounding box center [1045, 411] width 1046 height 733
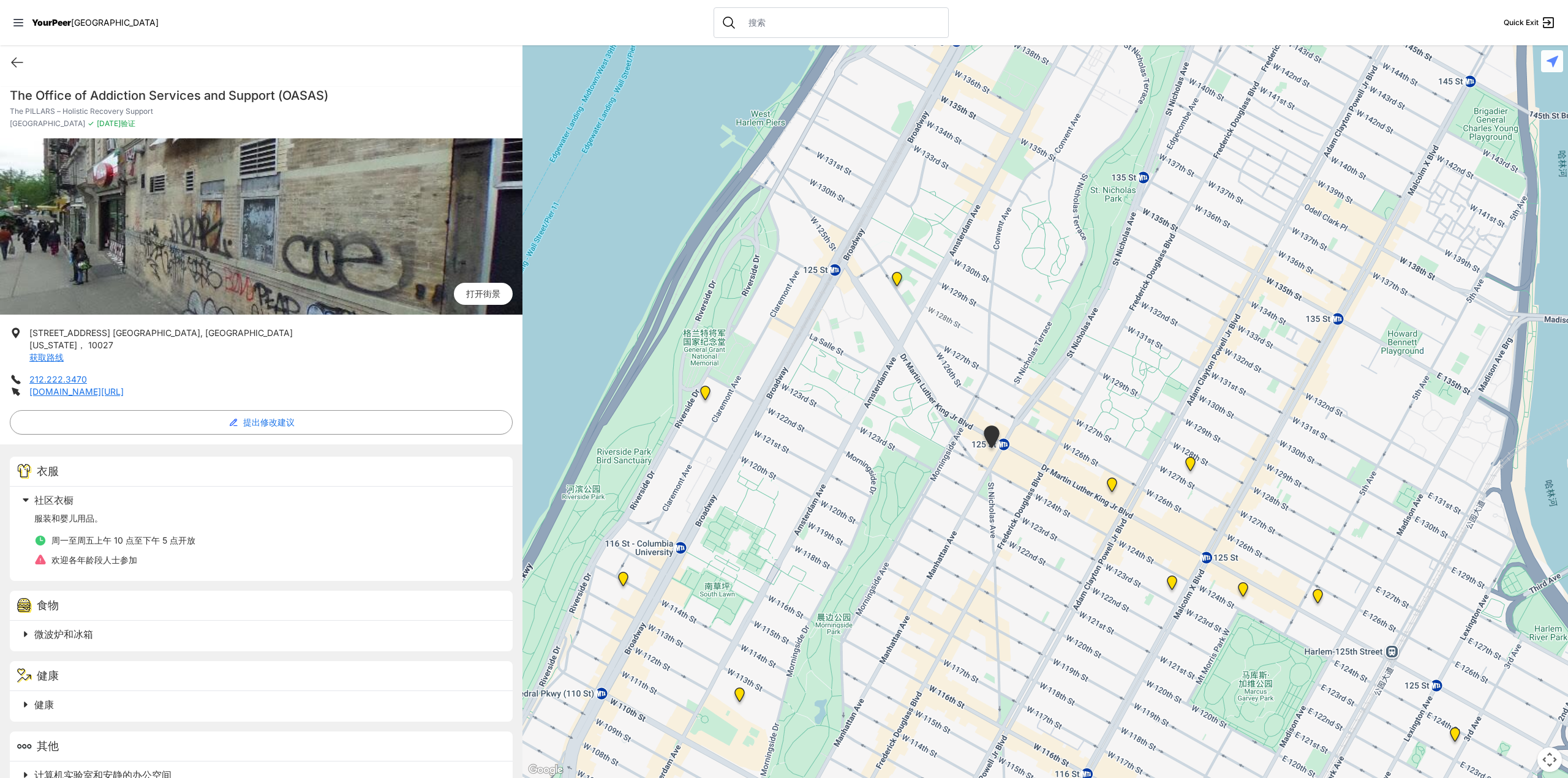
drag, startPoint x: 839, startPoint y: 377, endPoint x: 999, endPoint y: 407, distance: 162.8
click at [998, 407] on div at bounding box center [1045, 411] width 1046 height 733
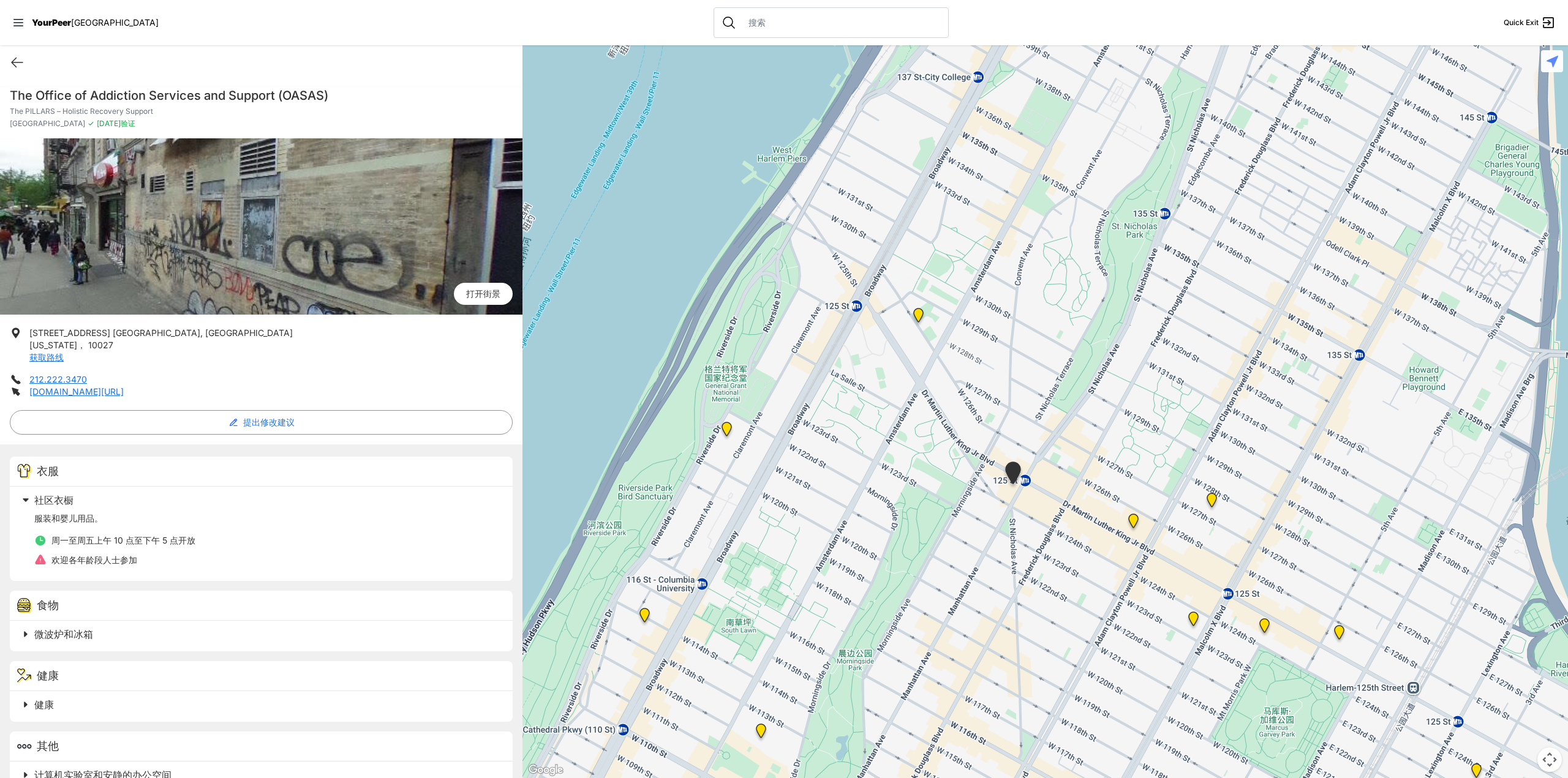
click at [725, 430] on img "Manhattan" at bounding box center [727, 432] width 15 height 20
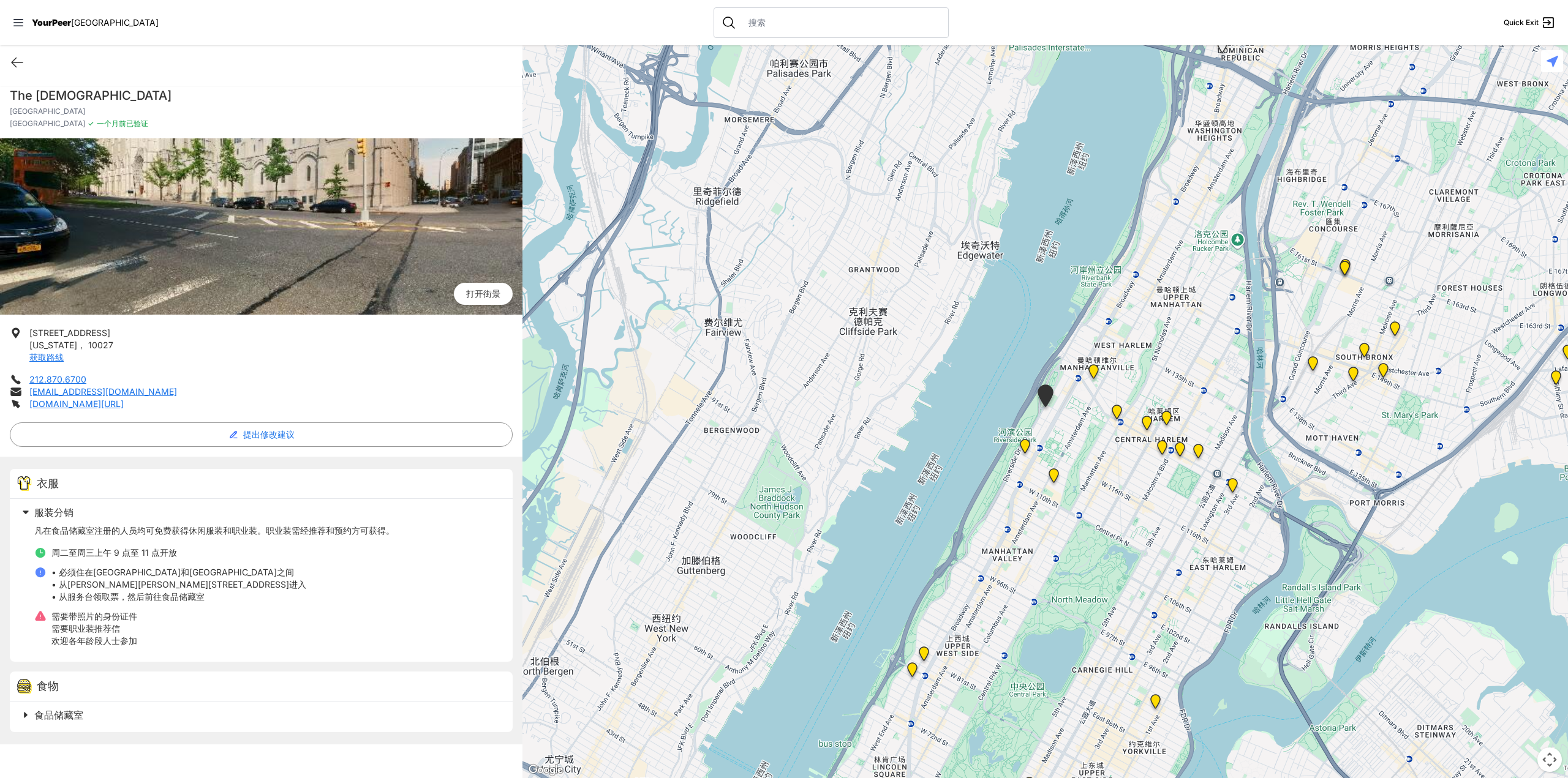
click at [1089, 368] on img at bounding box center [1094, 374] width 15 height 20
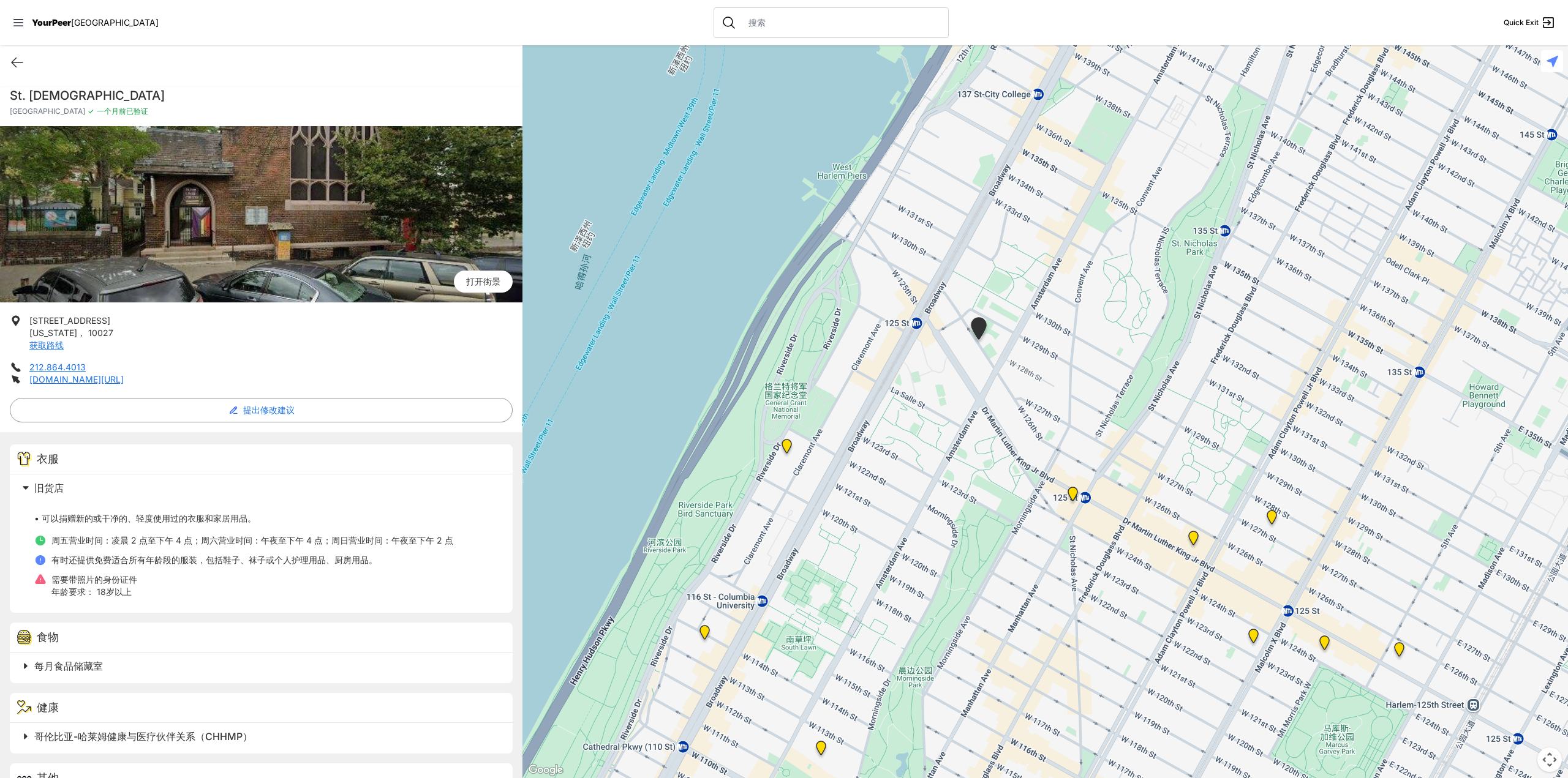
drag, startPoint x: 1180, startPoint y: 365, endPoint x: 1056, endPoint y: 402, distance: 129.4
click at [1066, 391] on div at bounding box center [1045, 411] width 1046 height 733
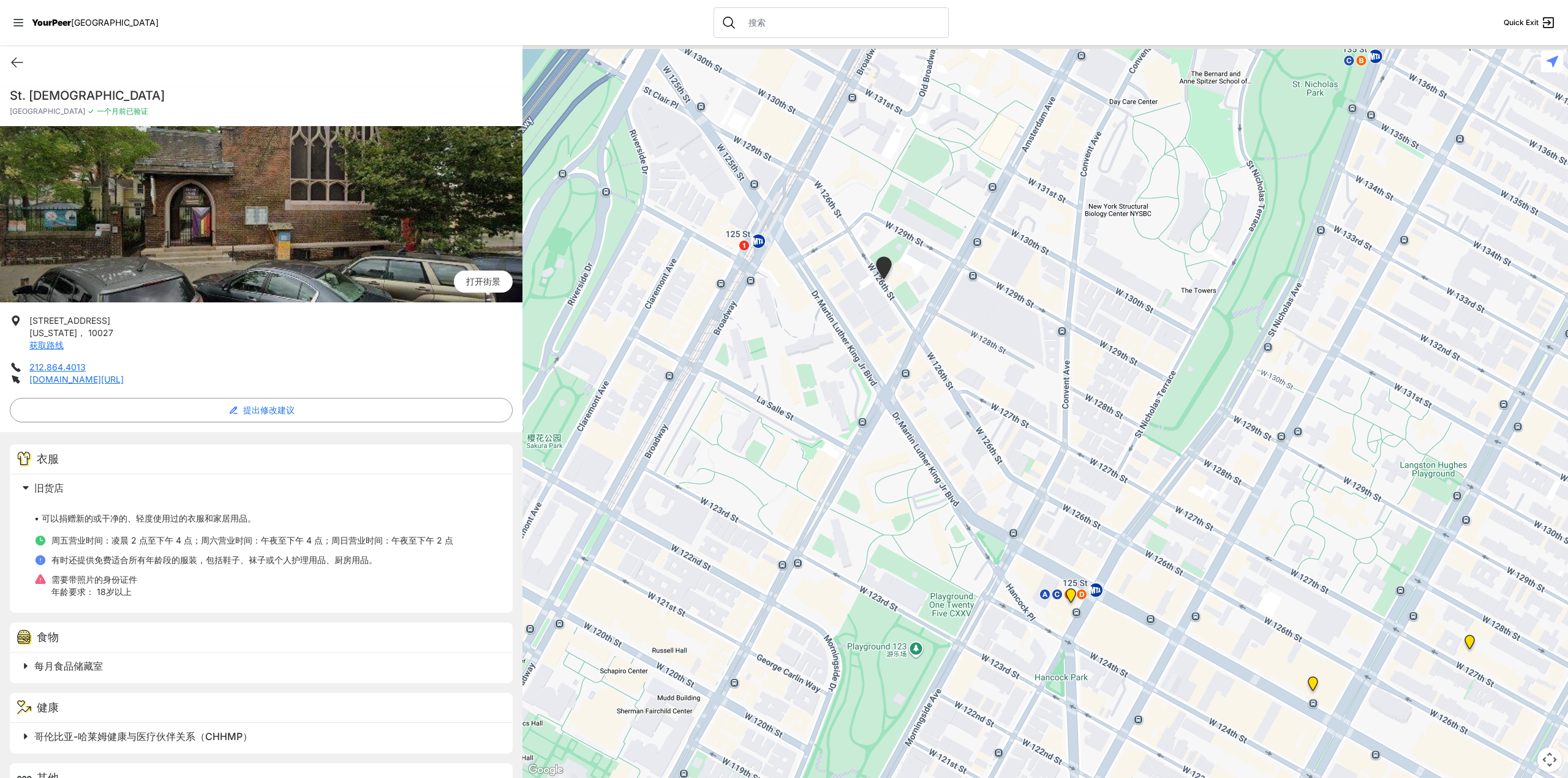
drag, startPoint x: 1023, startPoint y: 380, endPoint x: 979, endPoint y: 481, distance: 110.2
click at [982, 480] on div at bounding box center [1045, 411] width 1046 height 733
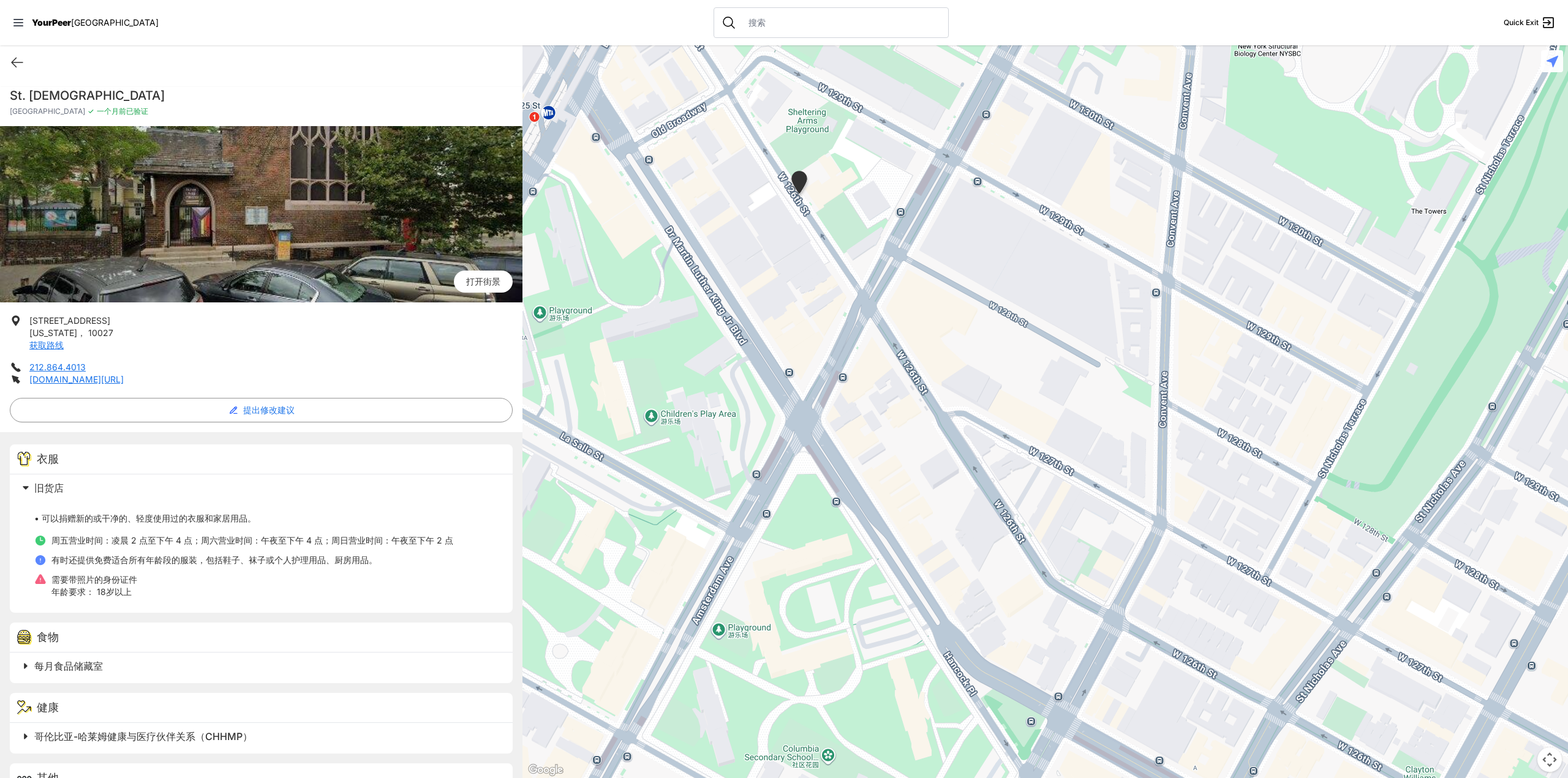
drag, startPoint x: 921, startPoint y: 314, endPoint x: 950, endPoint y: 361, distance: 55.2
click at [950, 361] on div at bounding box center [1045, 411] width 1046 height 733
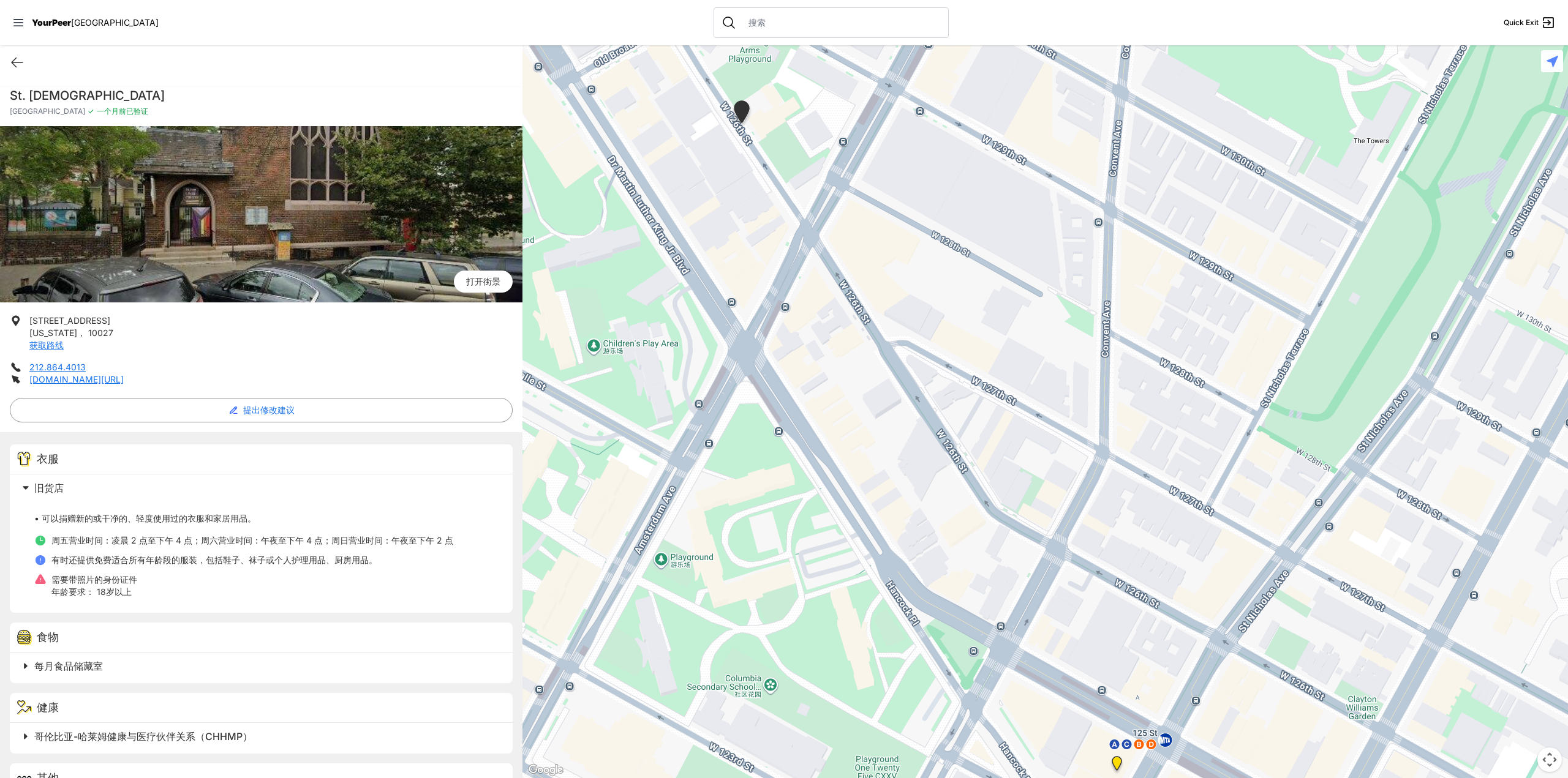
drag, startPoint x: 1086, startPoint y: 554, endPoint x: 942, endPoint y: 406, distance: 206.5
click at [935, 405] on div at bounding box center [1045, 411] width 1046 height 733
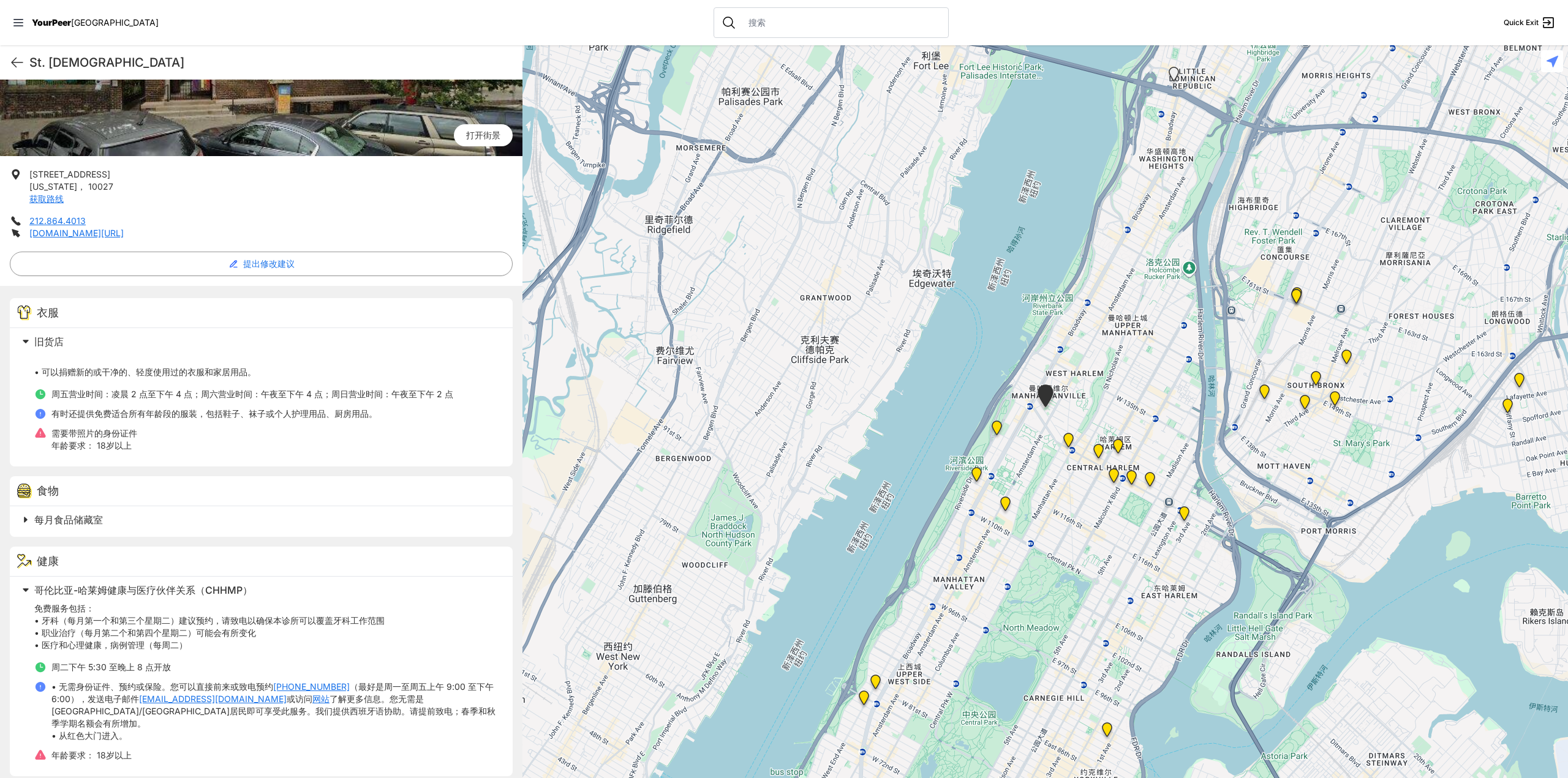
scroll to position [157, 0]
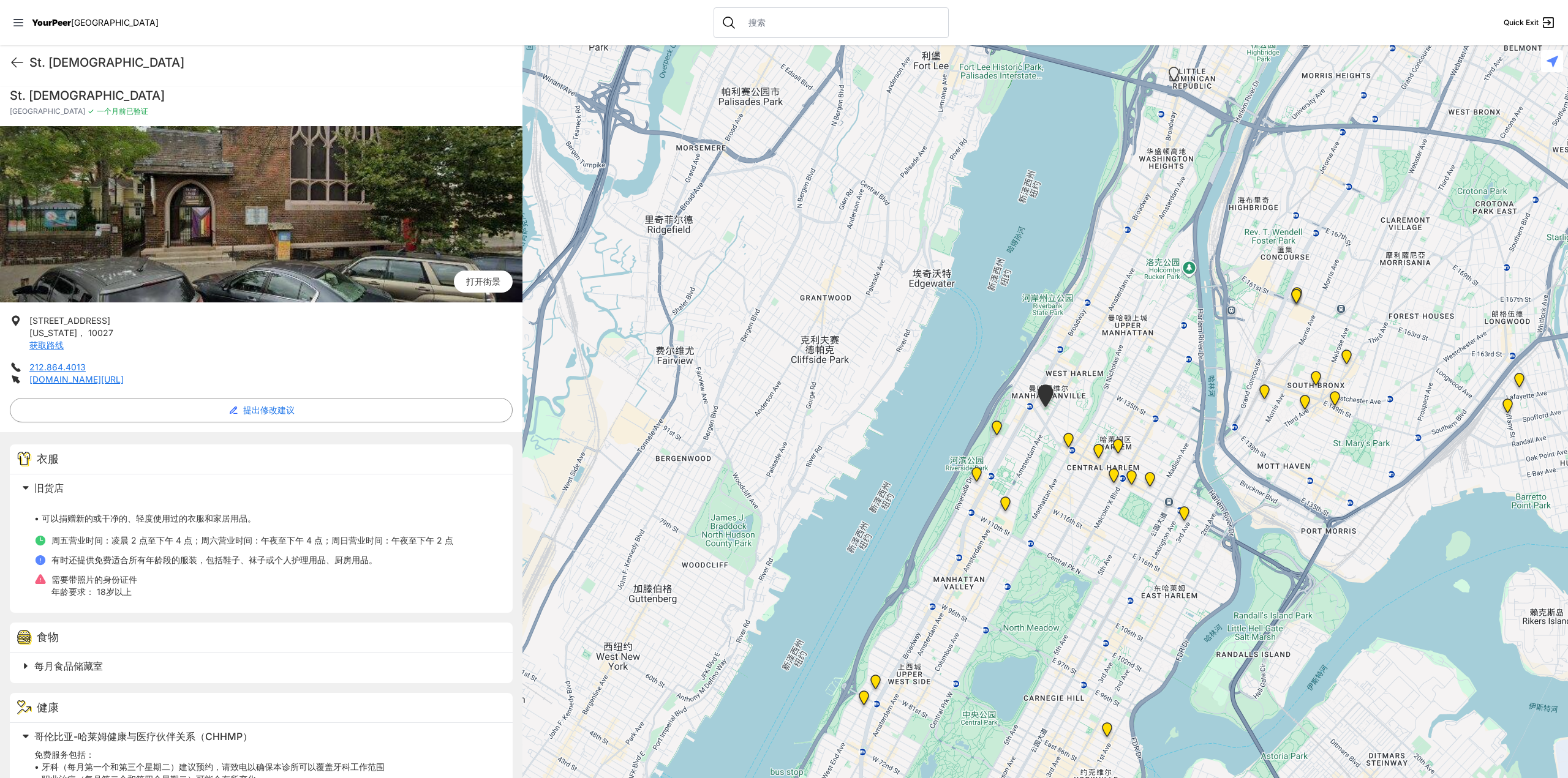
select select "recentlyUpdated"
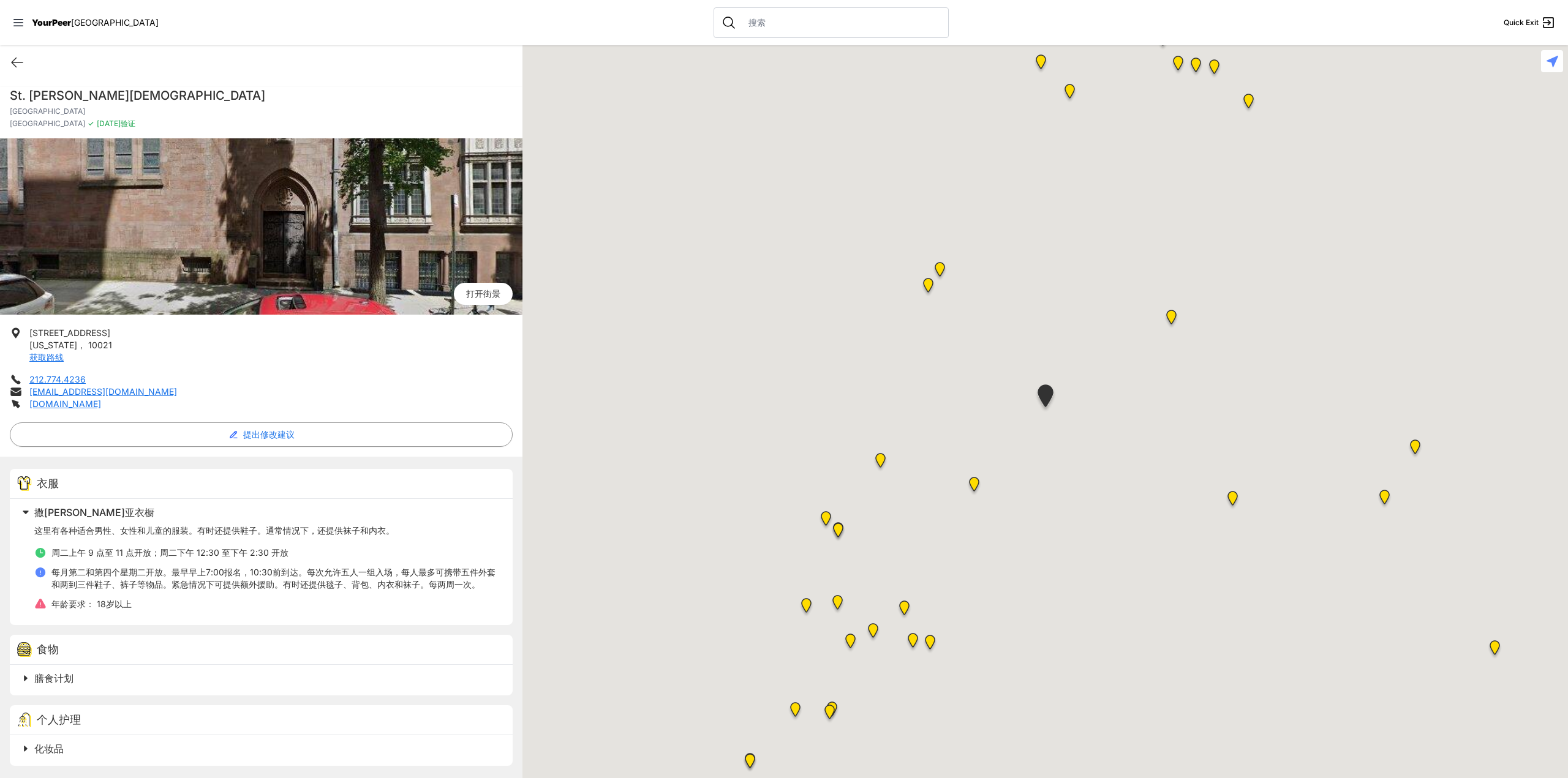
select select "recentlyUpdated"
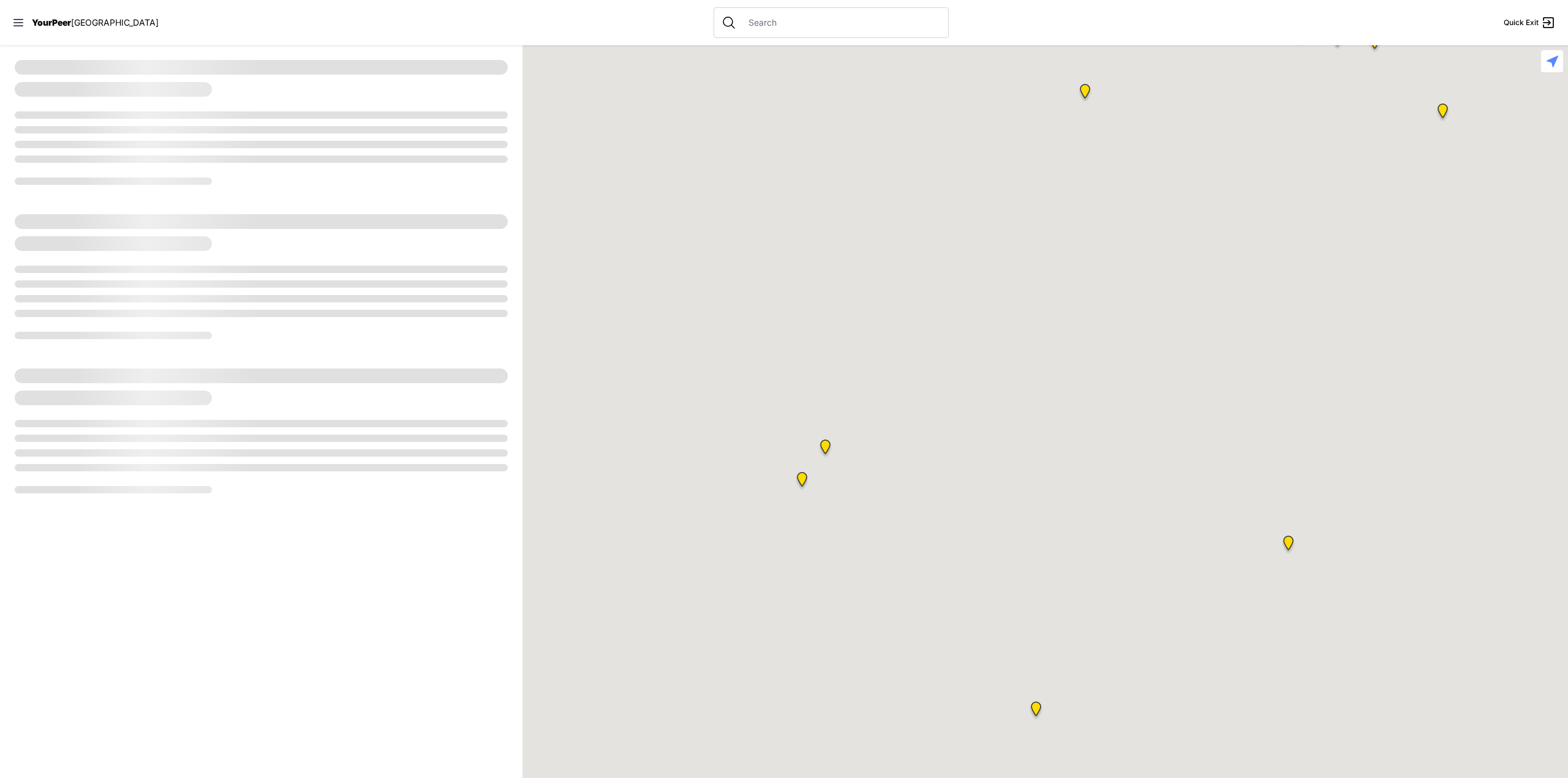
select select "recentlyUpdated"
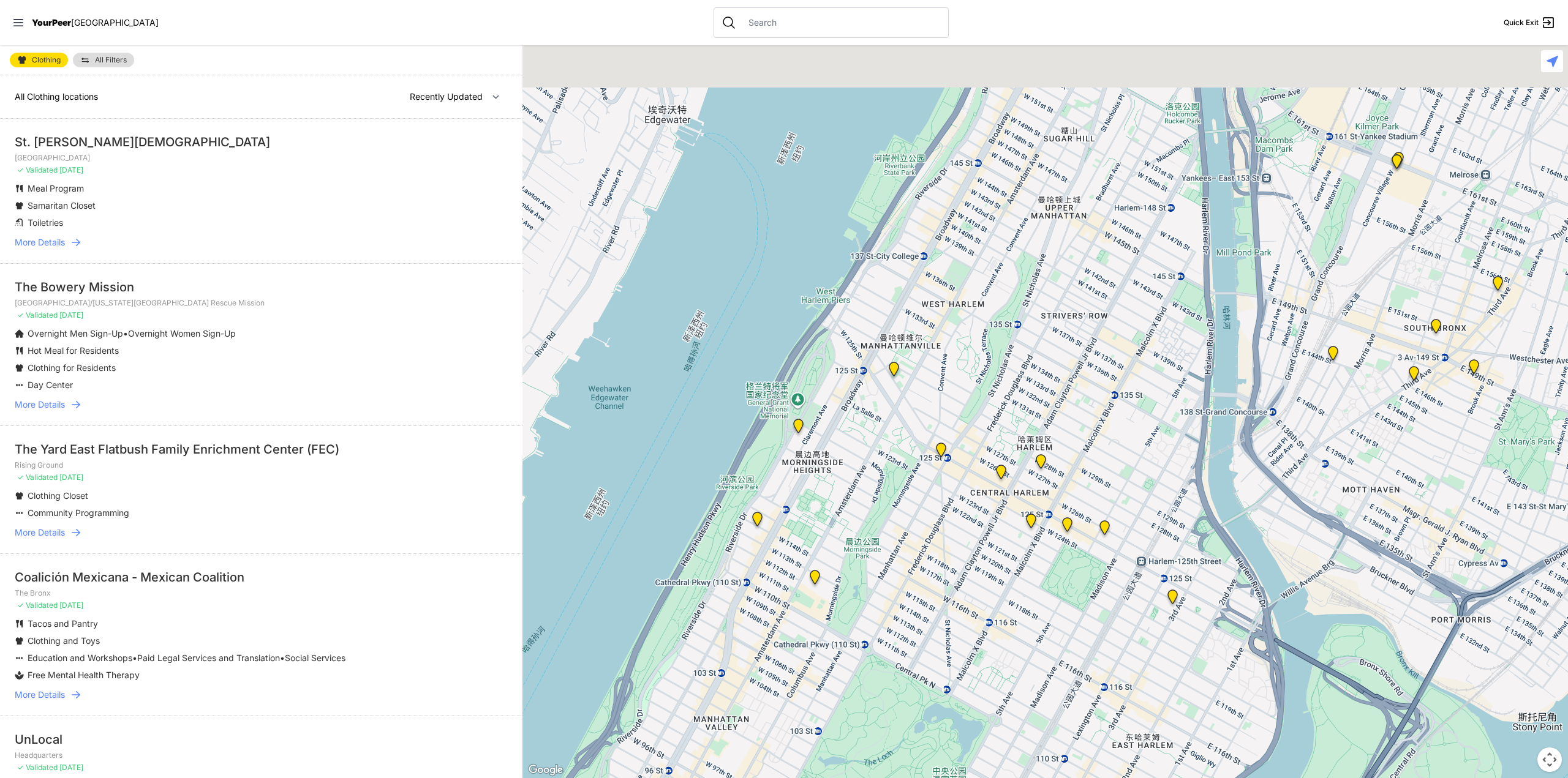
drag, startPoint x: 887, startPoint y: 454, endPoint x: 686, endPoint y: 756, distance: 362.8
click at [671, 778] on html "View map Close panel YourPeer NYC Quick Exit Single Adult Families Soup Kitchen…" at bounding box center [784, 389] width 1568 height 778
